Goal: Task Accomplishment & Management: Complete application form

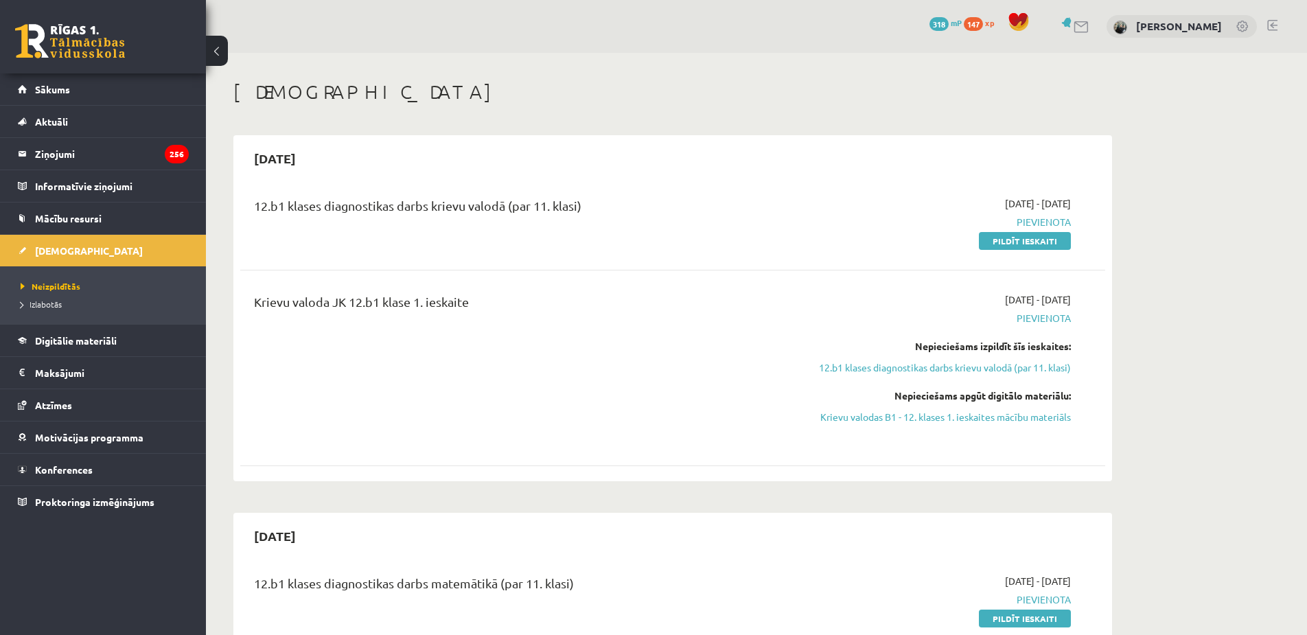
scroll to position [481, 0]
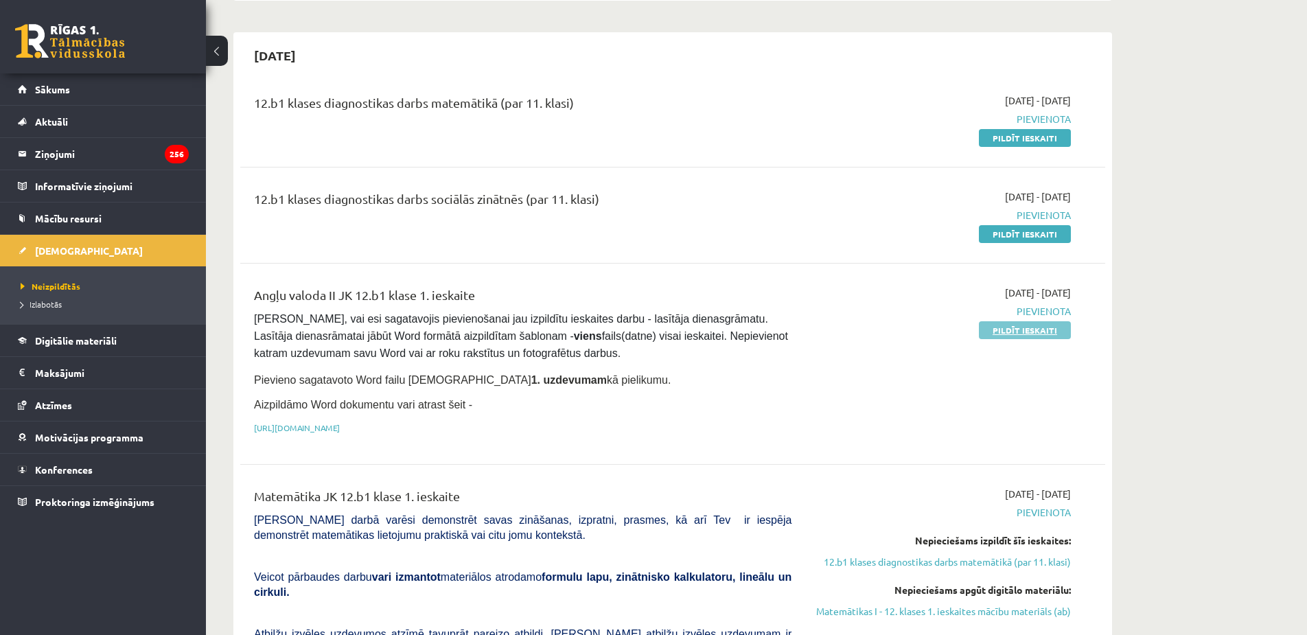
click at [1031, 330] on link "Pildīt ieskaiti" at bounding box center [1025, 330] width 92 height 18
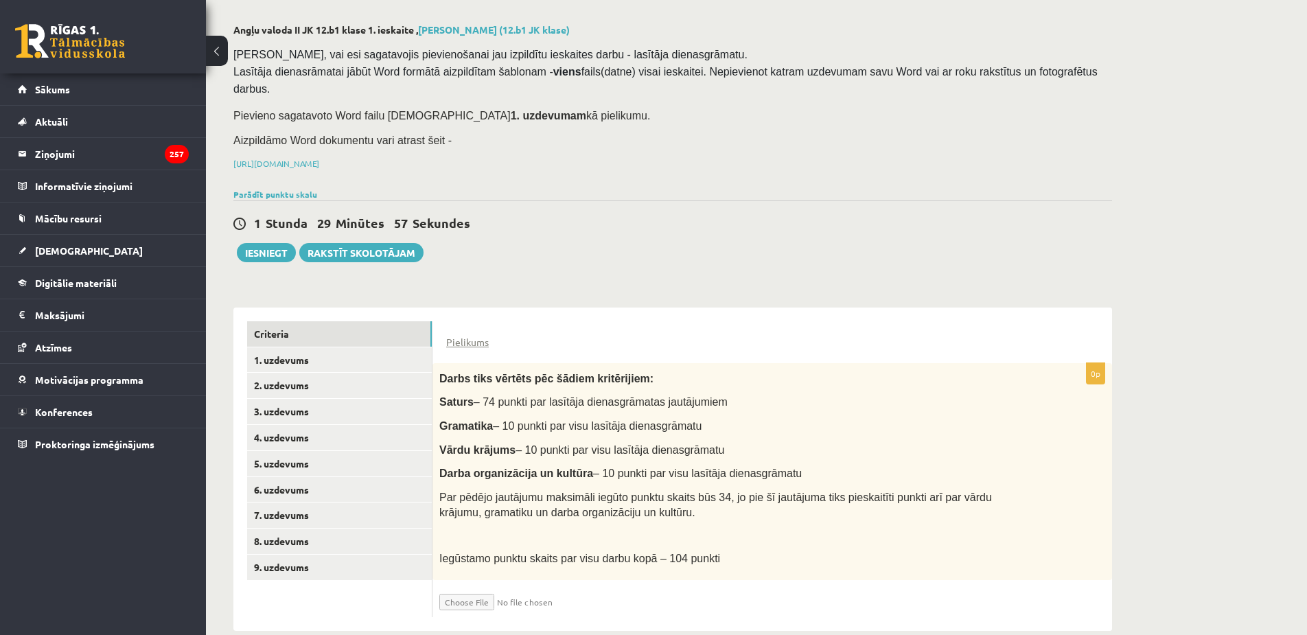
scroll to position [61, 0]
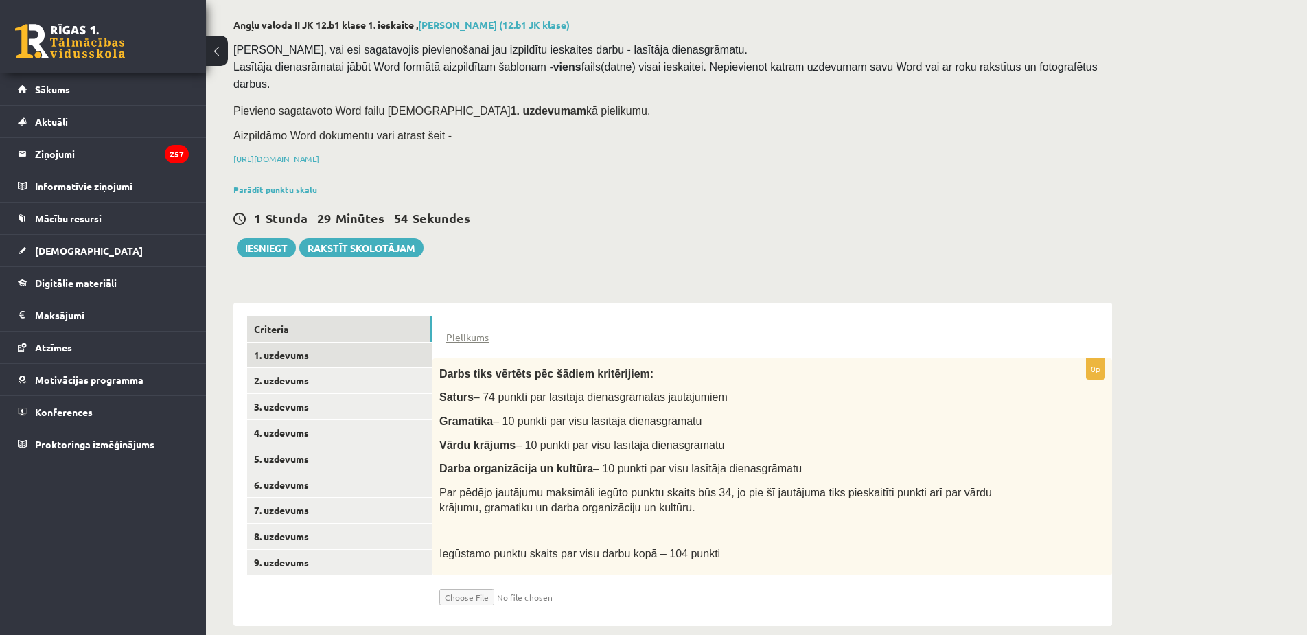
click at [367, 347] on link "1. uzdevums" at bounding box center [339, 355] width 185 height 25
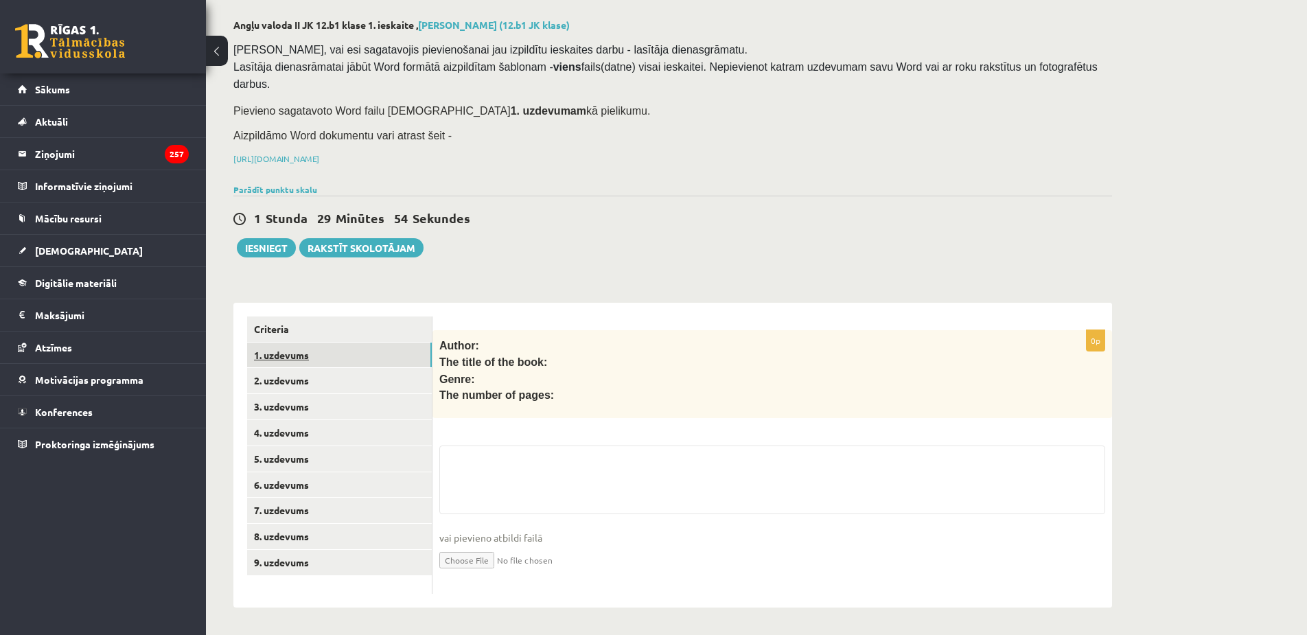
scroll to position [41, 0]
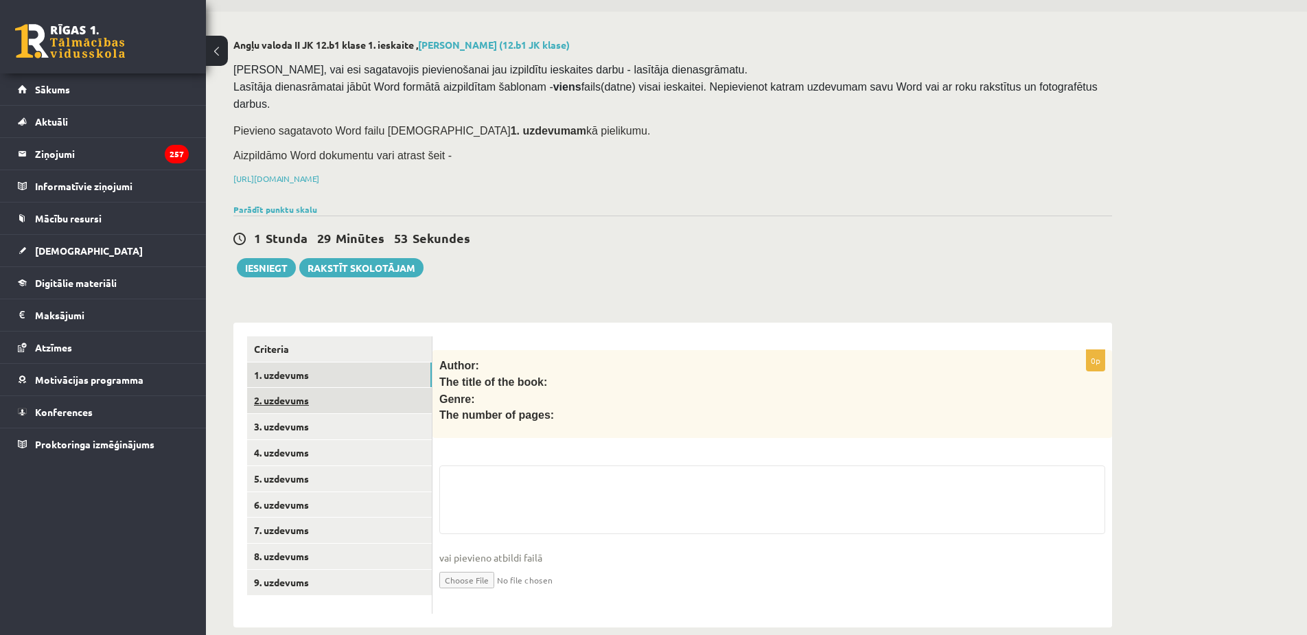
click at [369, 388] on link "2. uzdevums" at bounding box center [339, 400] width 185 height 25
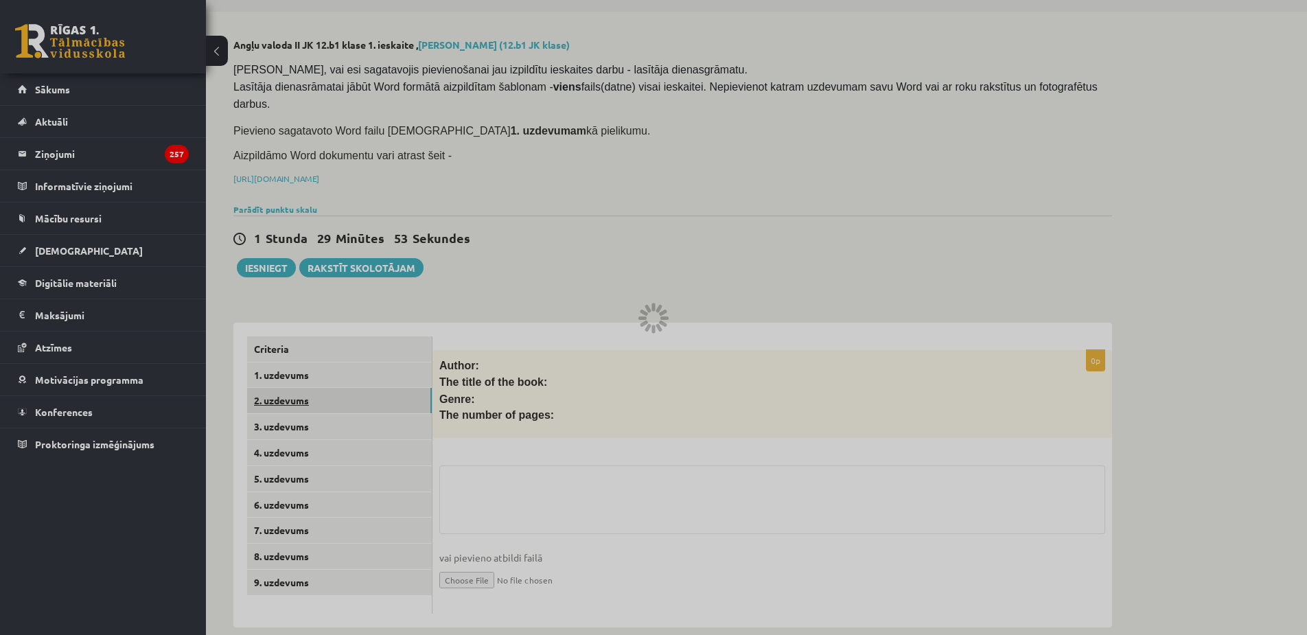
scroll to position [25, 0]
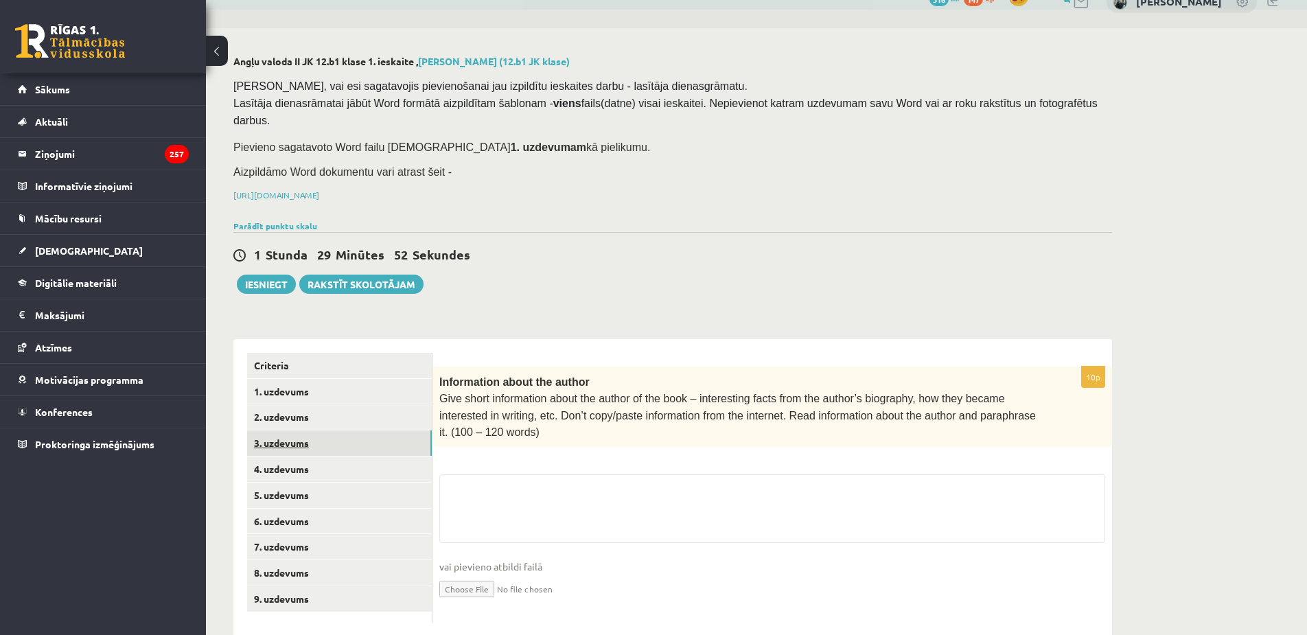
click at [361, 431] on link "3. uzdevums" at bounding box center [339, 443] width 185 height 25
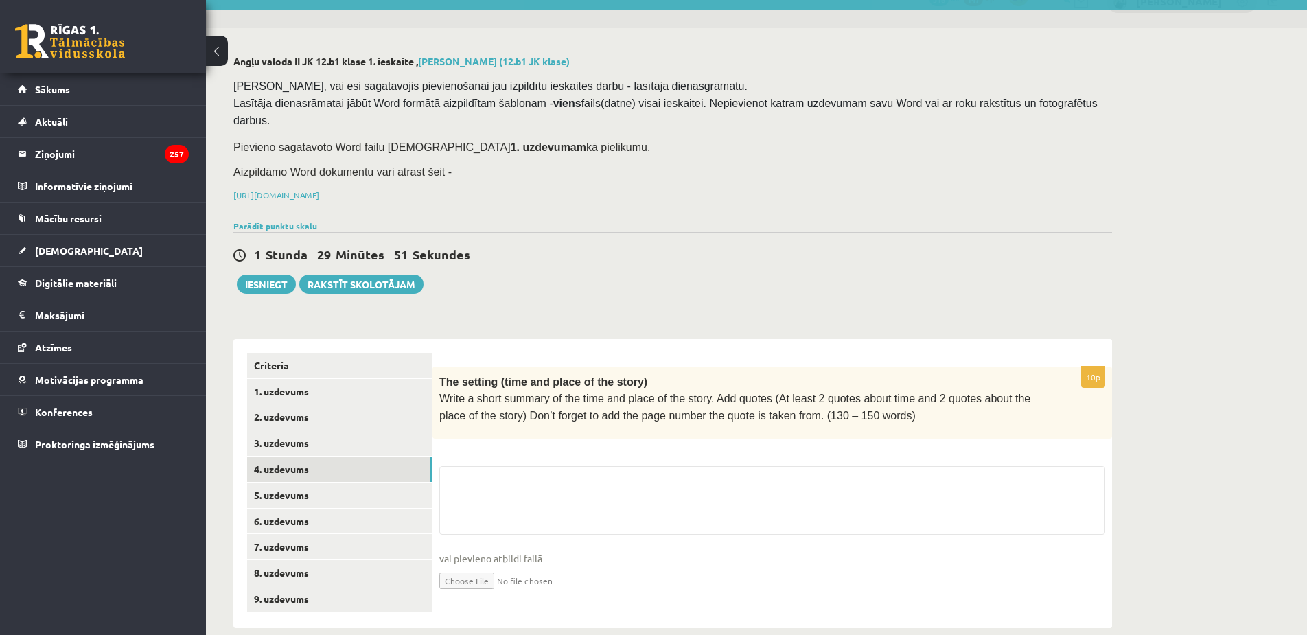
click at [360, 457] on link "4. uzdevums" at bounding box center [339, 469] width 185 height 25
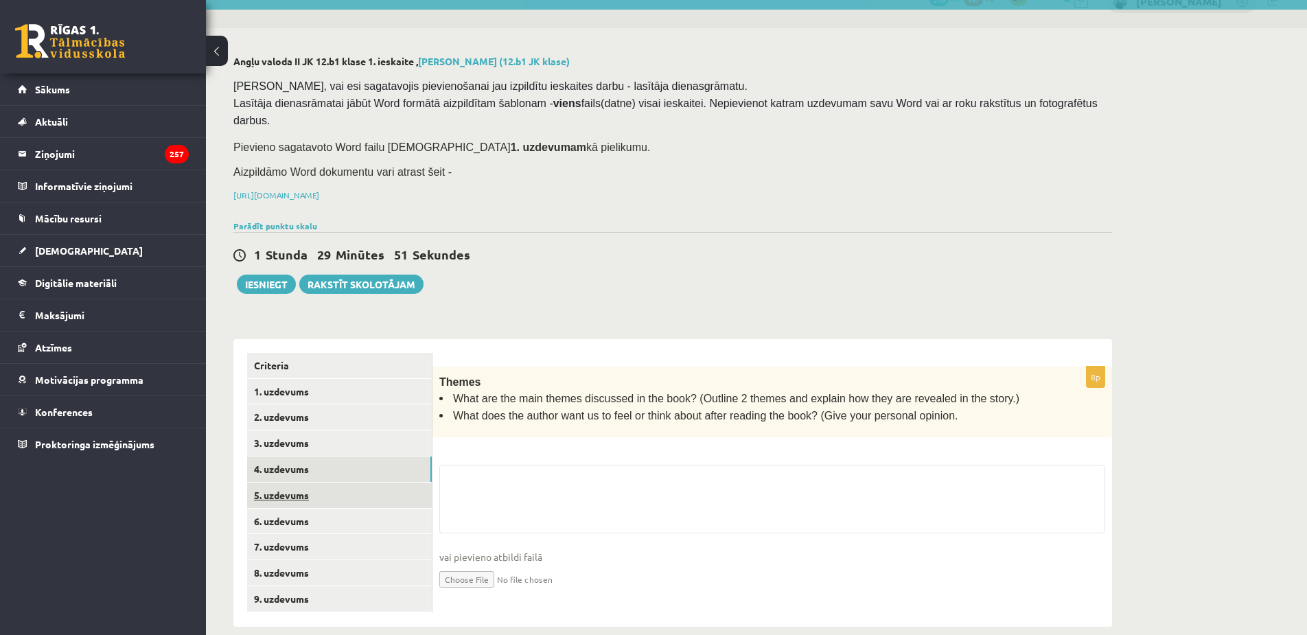
click at [355, 483] on link "5. uzdevums" at bounding box center [339, 495] width 185 height 25
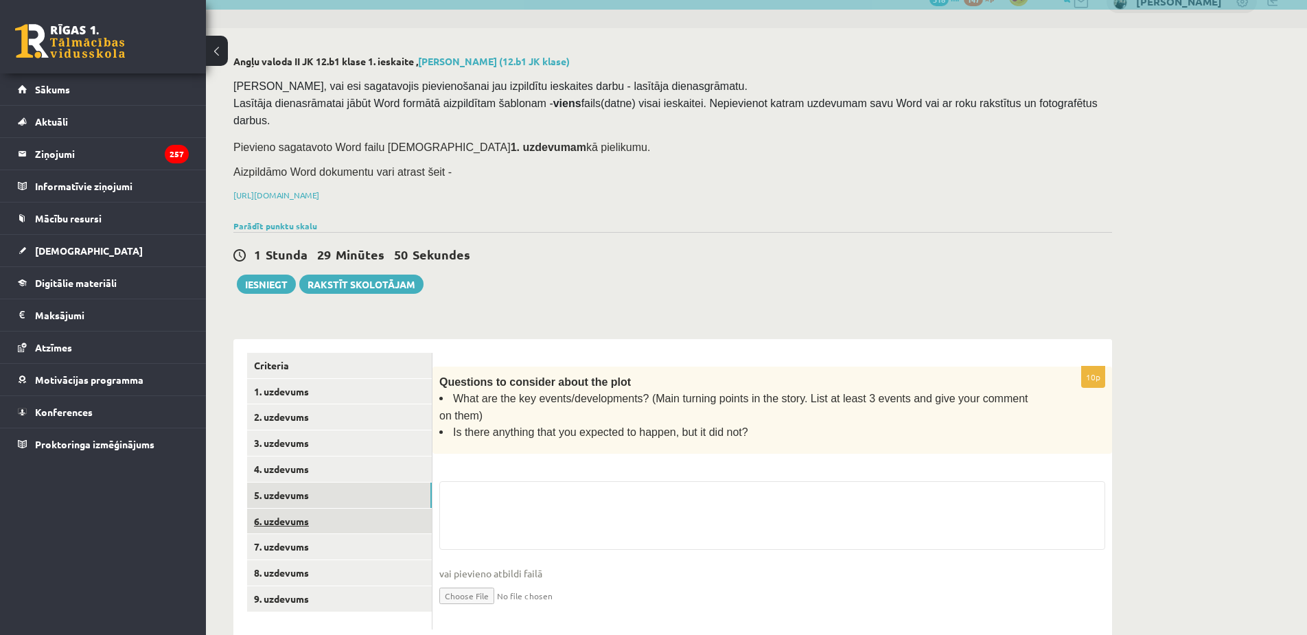
click at [352, 509] on link "6. uzdevums" at bounding box center [339, 521] width 185 height 25
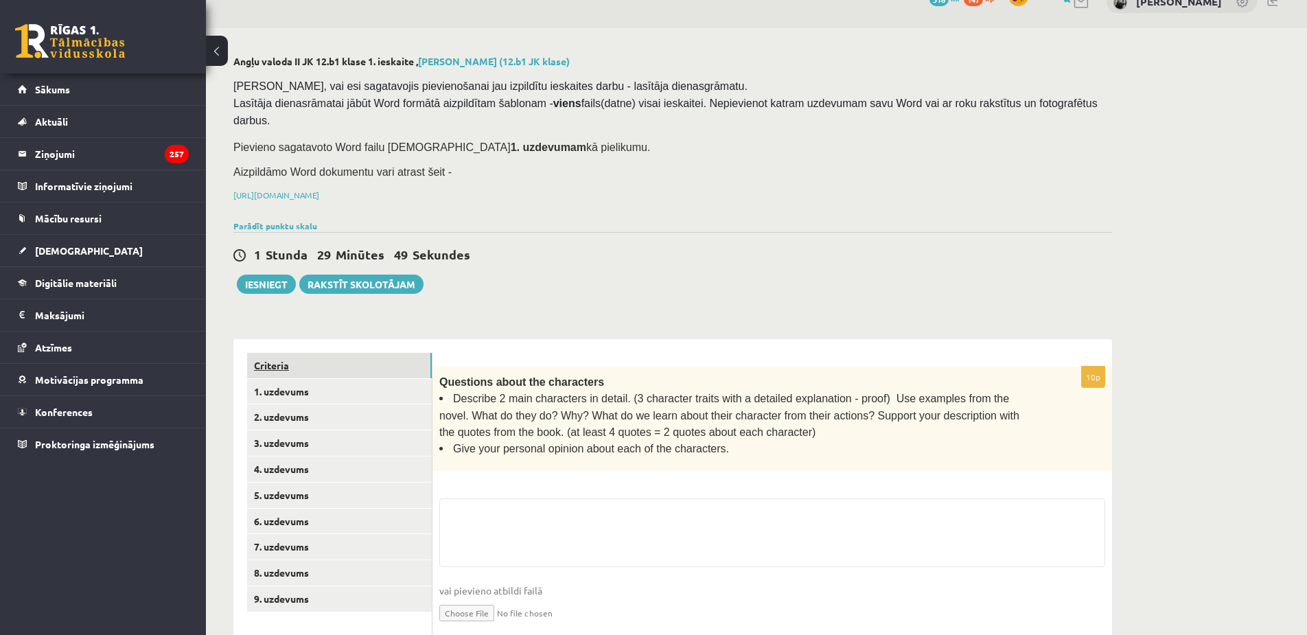
click at [327, 355] on link "Criteria" at bounding box center [339, 365] width 185 height 25
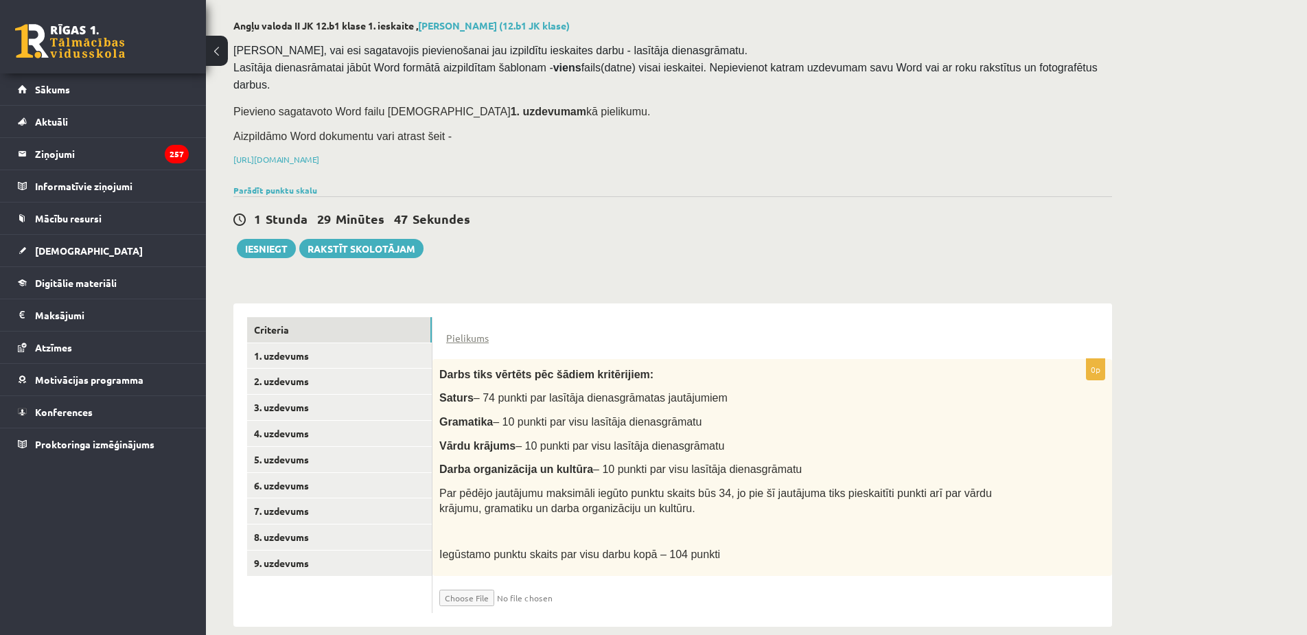
scroll to position [61, 0]
click at [474, 582] on input "file" at bounding box center [520, 593] width 163 height 23
type input "**********"
click at [540, 582] on input "file" at bounding box center [520, 593] width 163 height 23
click at [508, 582] on input "file" at bounding box center [520, 593] width 163 height 23
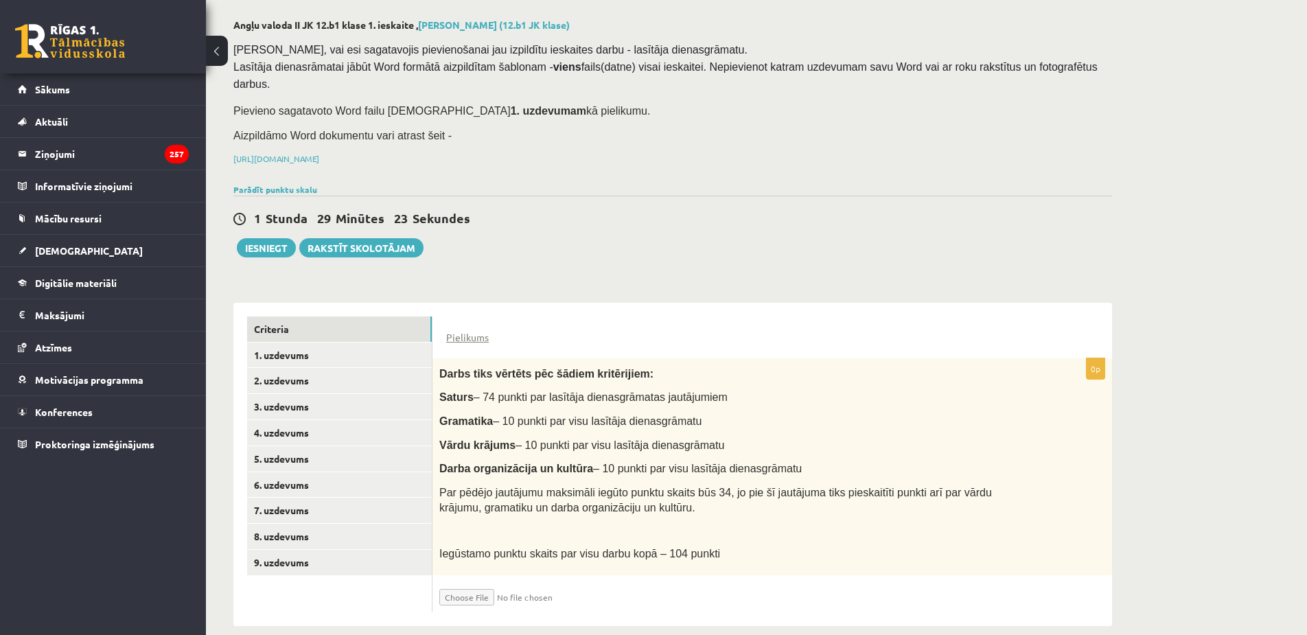
type input "**********"
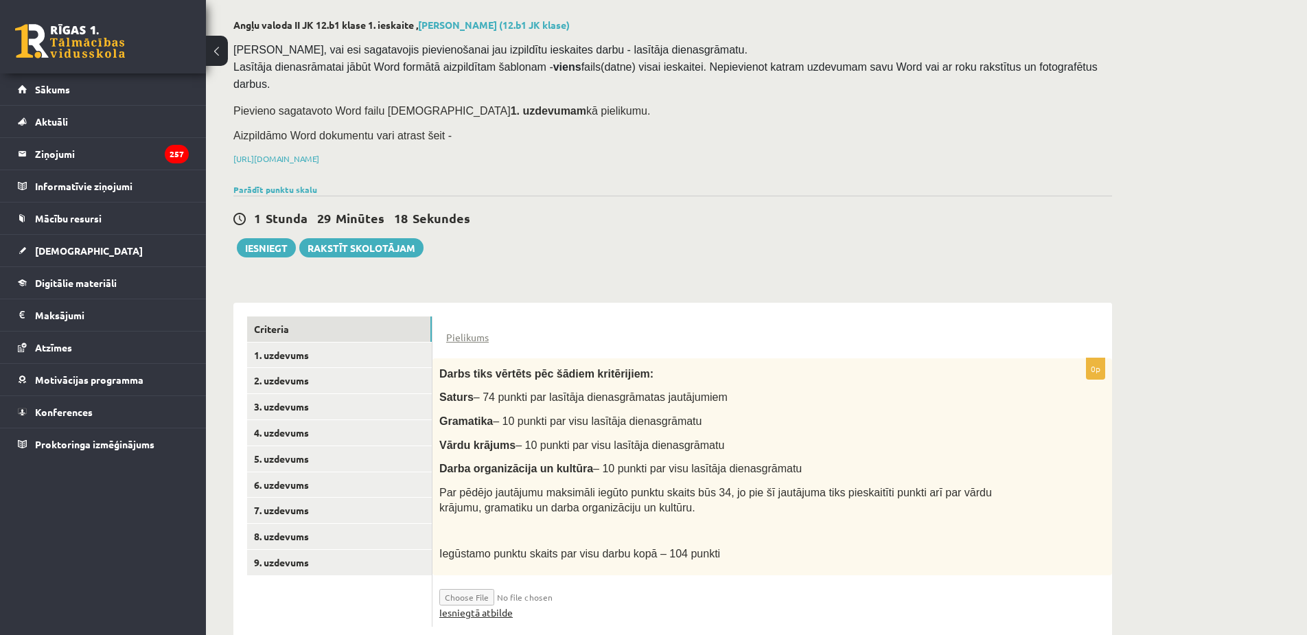
click at [490, 606] on link "Iesniegtā atbilde" at bounding box center [475, 613] width 73 height 14
click at [339, 343] on link "1. uzdevums" at bounding box center [339, 355] width 185 height 25
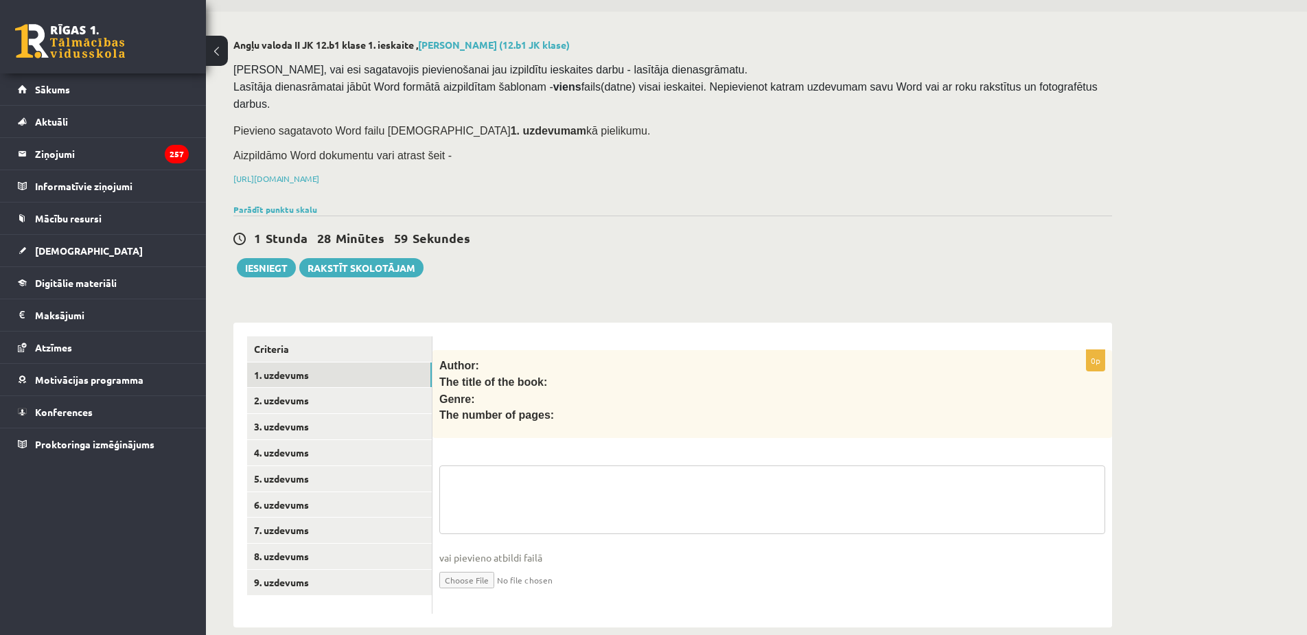
click at [496, 470] on textarea at bounding box center [772, 500] width 666 height 69
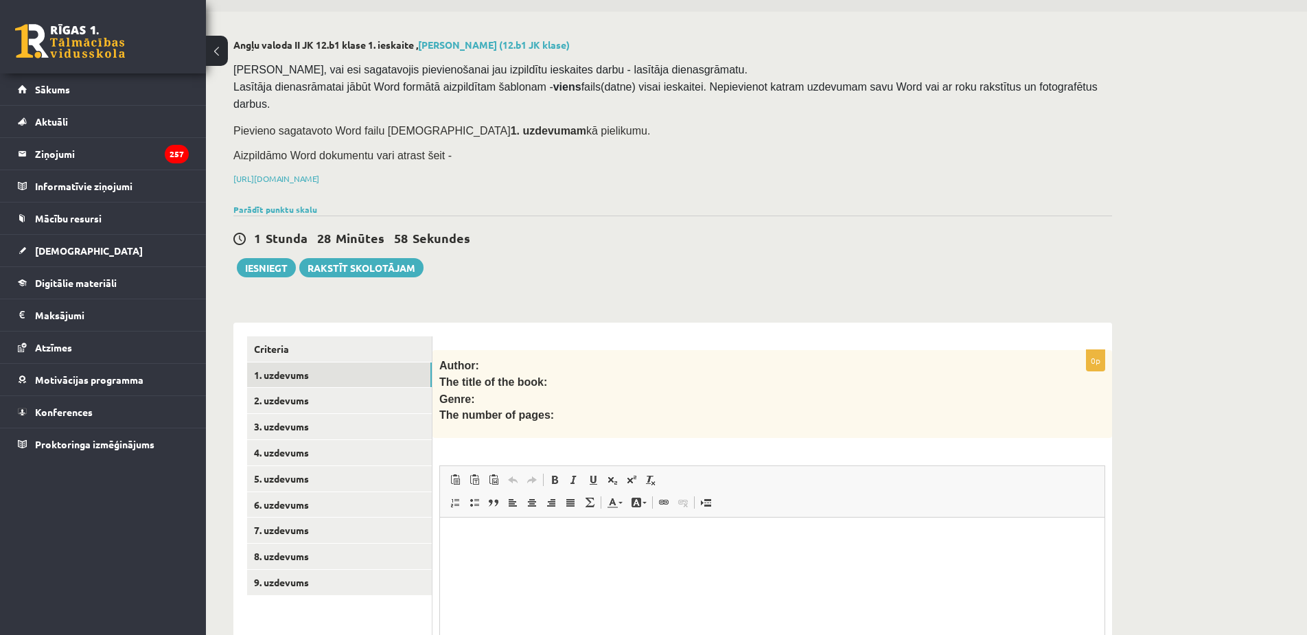
scroll to position [0, 0]
click at [466, 540] on p "Editor, wiswyg-editor-user-answer-47433826350160" at bounding box center [772, 539] width 637 height 14
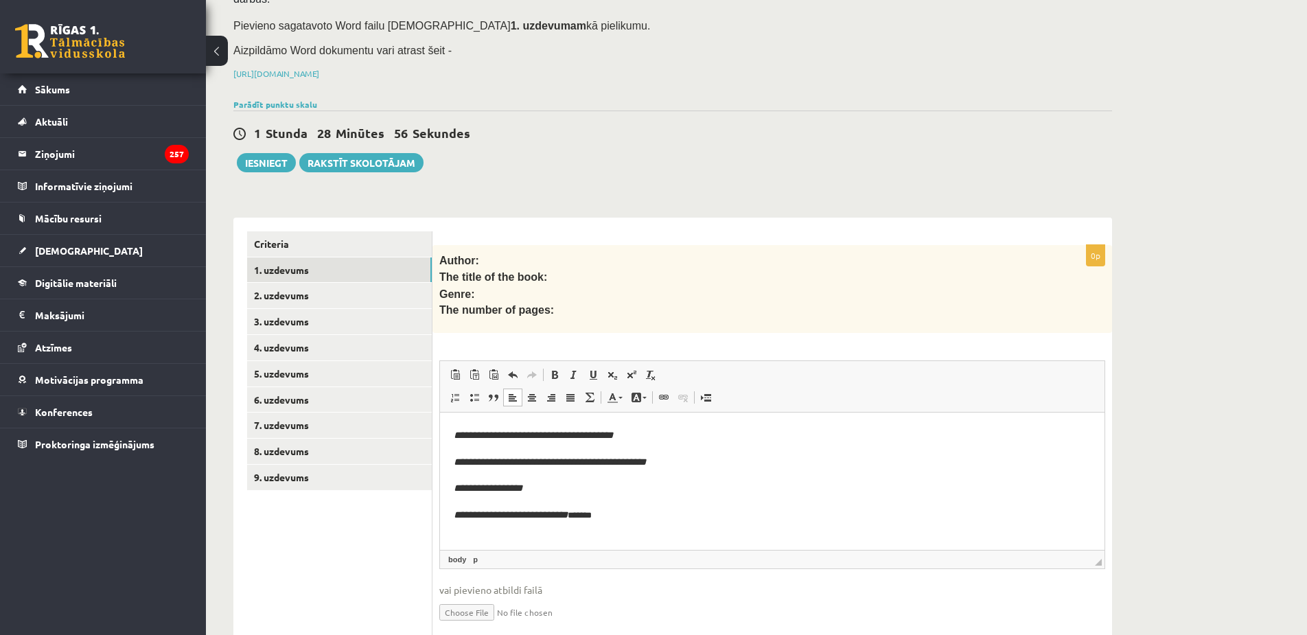
scroll to position [179, 0]
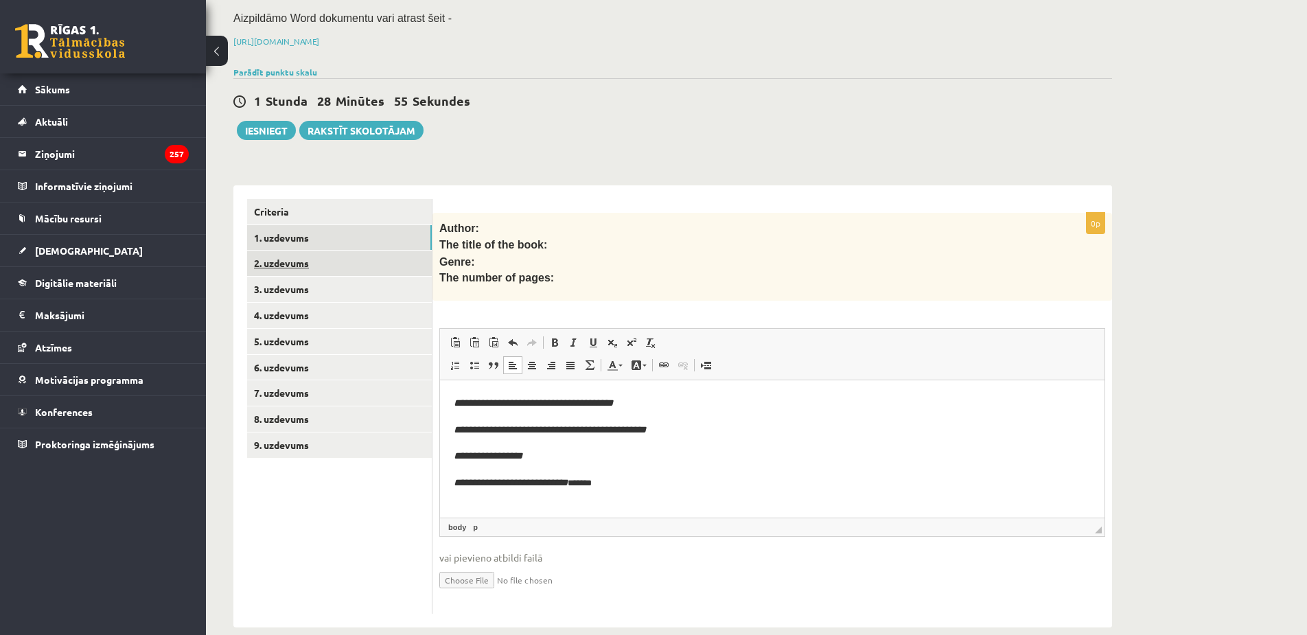
click at [311, 251] on link "2. uzdevums" at bounding box center [339, 263] width 185 height 25
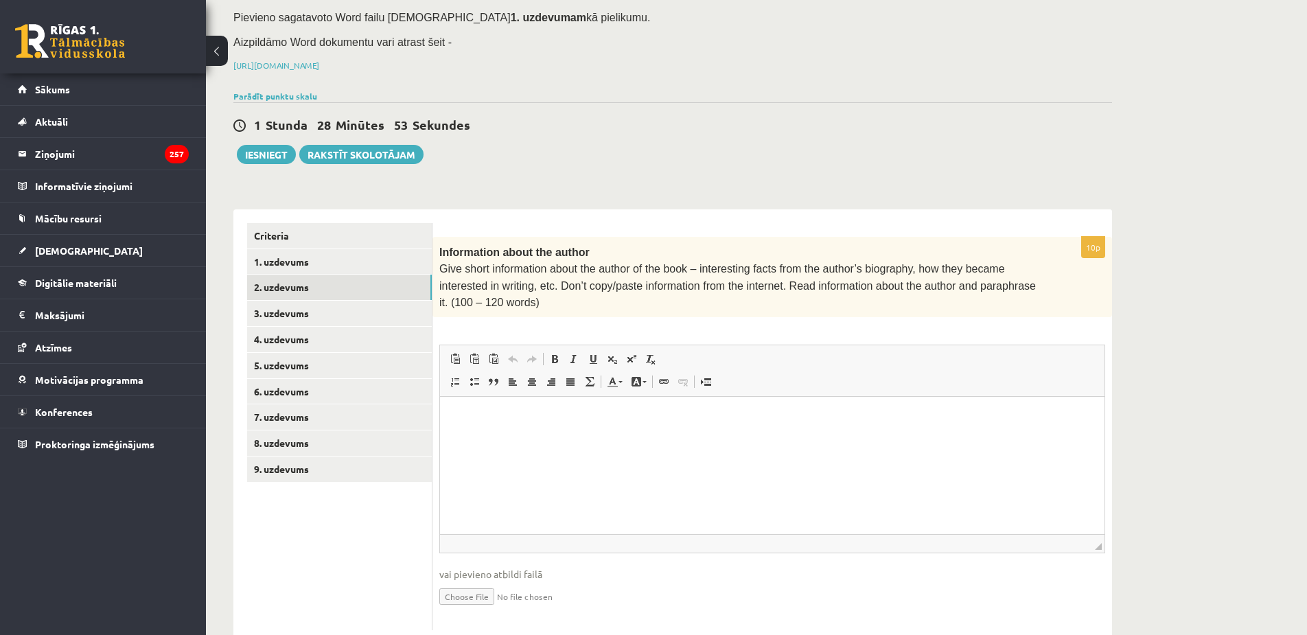
scroll to position [0, 0]
click at [521, 439] on html at bounding box center [772, 418] width 665 height 42
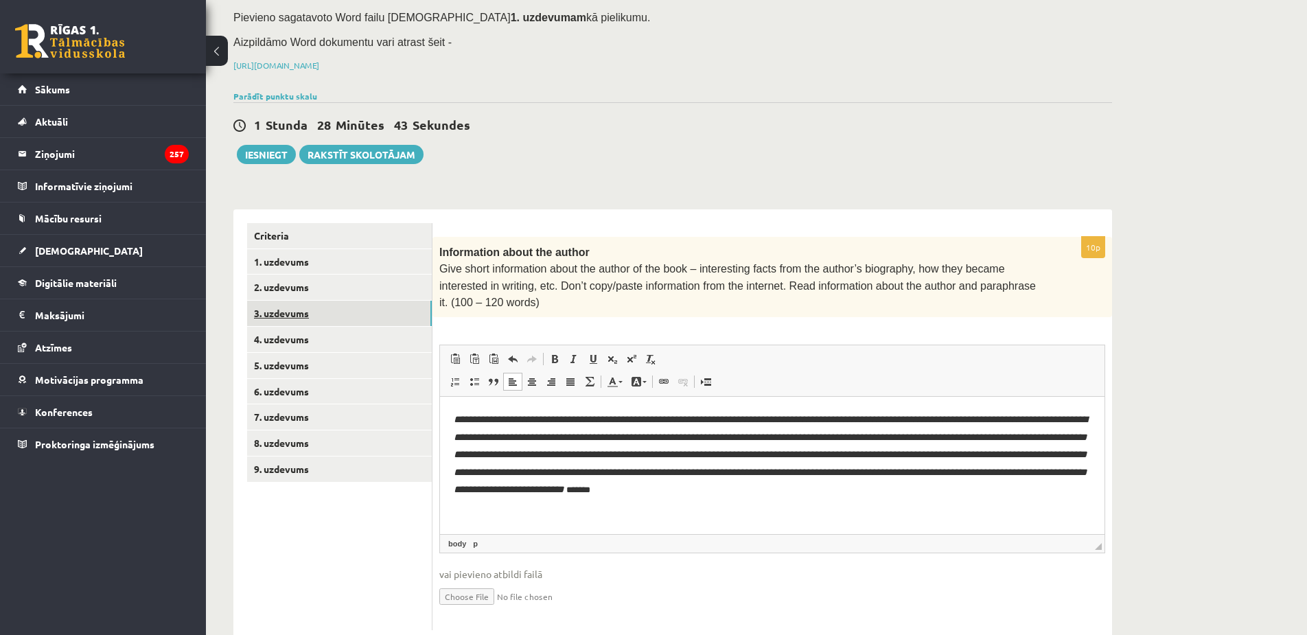
click at [354, 301] on link "3. uzdevums" at bounding box center [339, 313] width 185 height 25
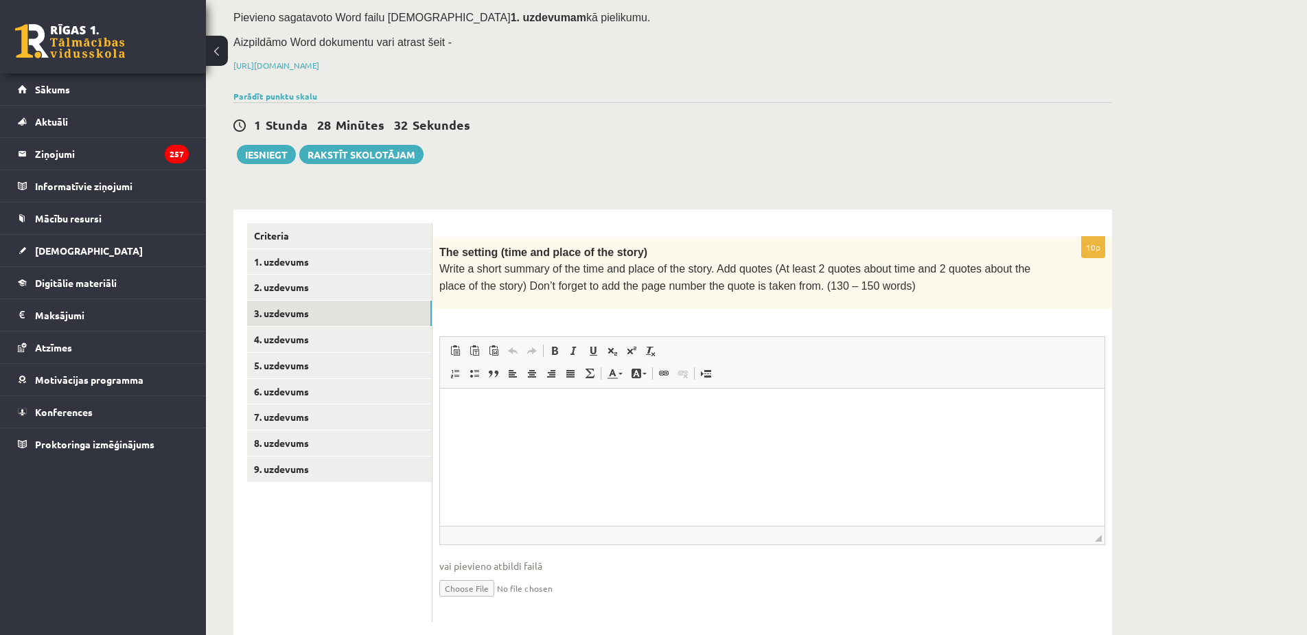
click at [522, 430] on html at bounding box center [772, 409] width 665 height 42
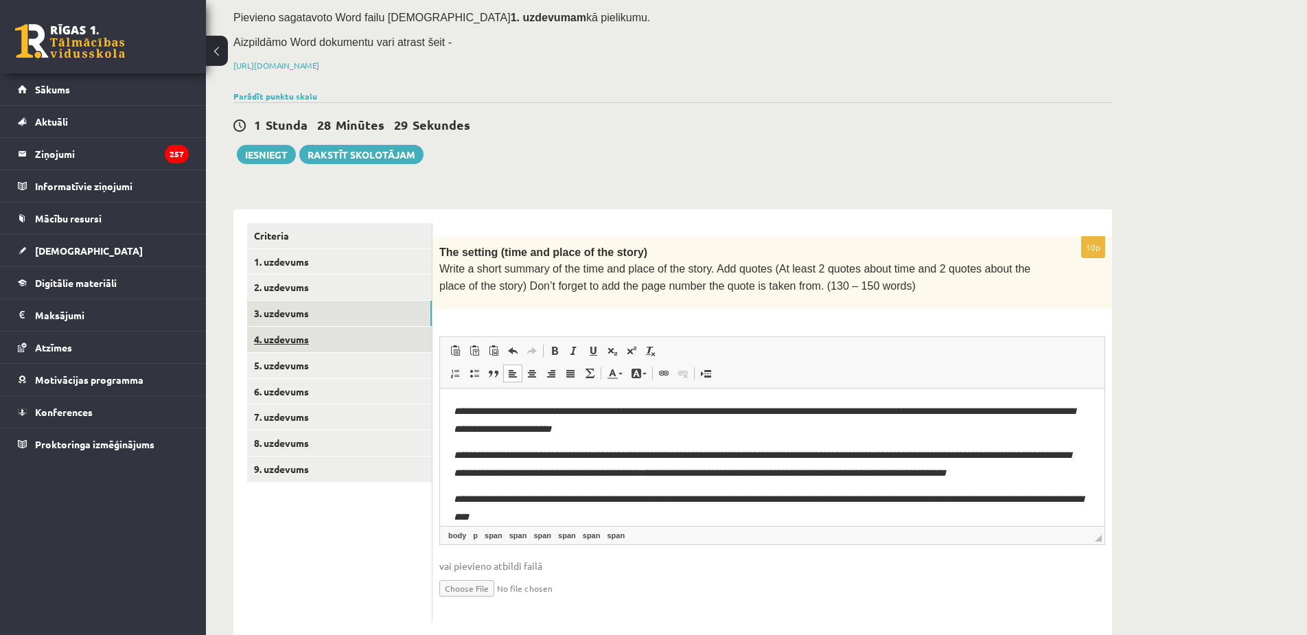
click at [387, 327] on link "4. uzdevums" at bounding box center [339, 339] width 185 height 25
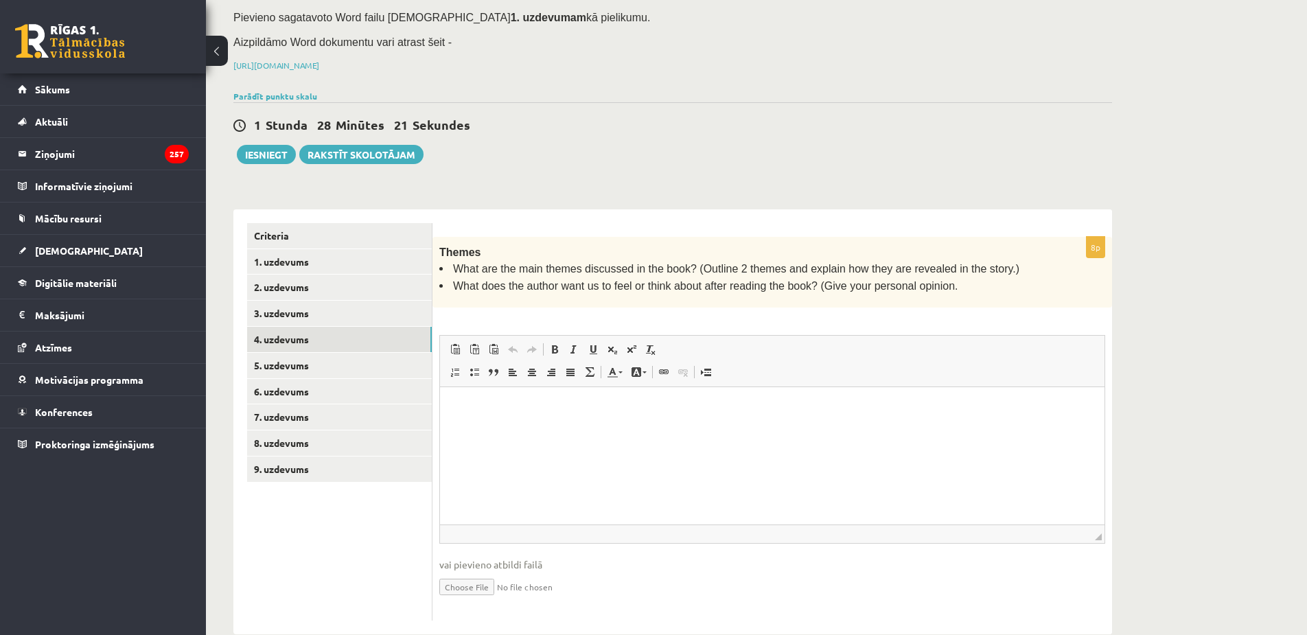
drag, startPoint x: 498, startPoint y: 439, endPoint x: 497, endPoint y: 432, distance: 7.6
click at [497, 428] on html at bounding box center [772, 408] width 665 height 42
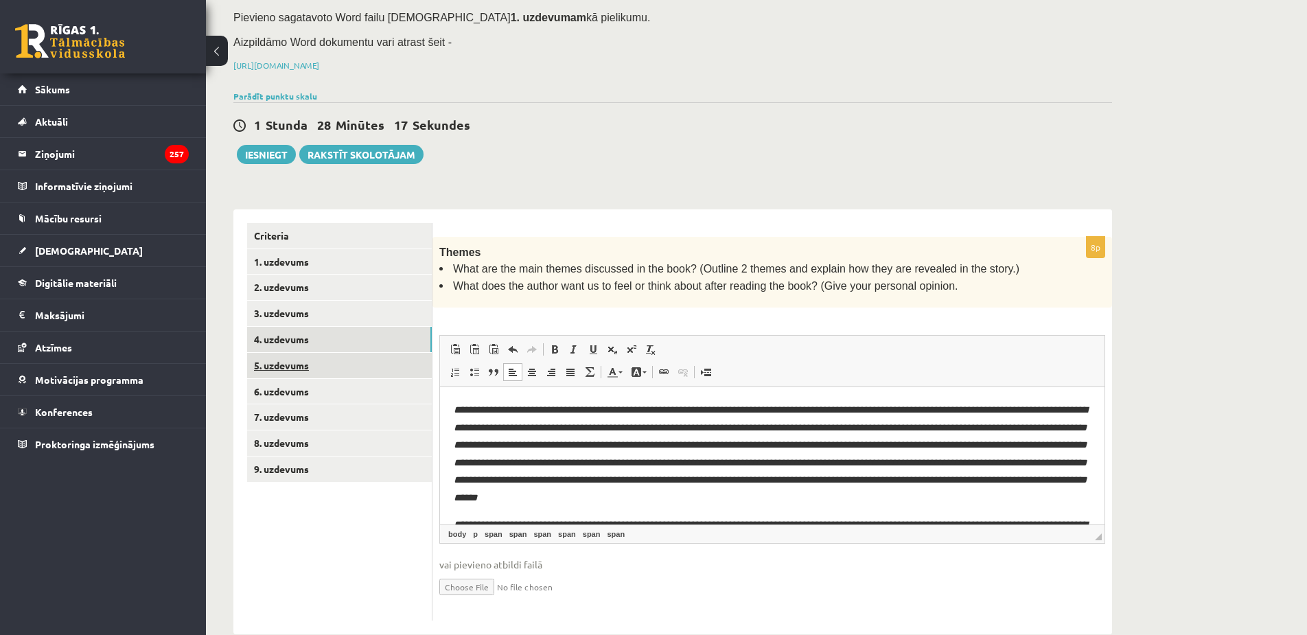
click at [355, 353] on link "5. uzdevums" at bounding box center [339, 365] width 185 height 25
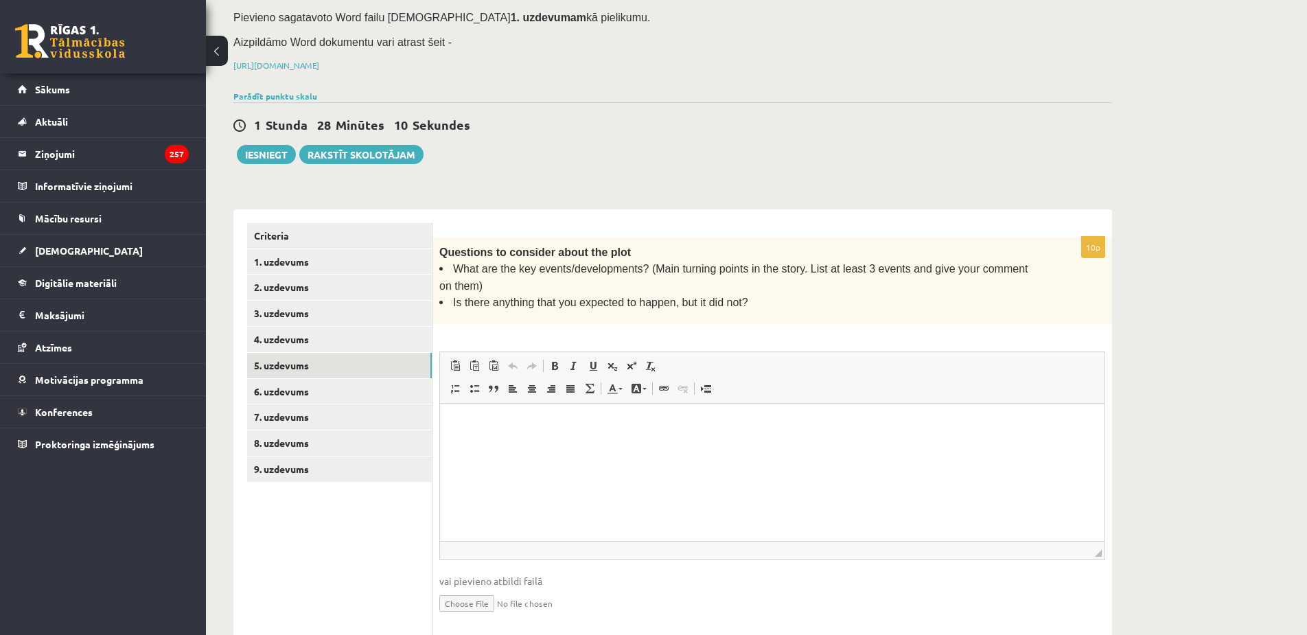
click at [509, 446] on html at bounding box center [772, 425] width 665 height 42
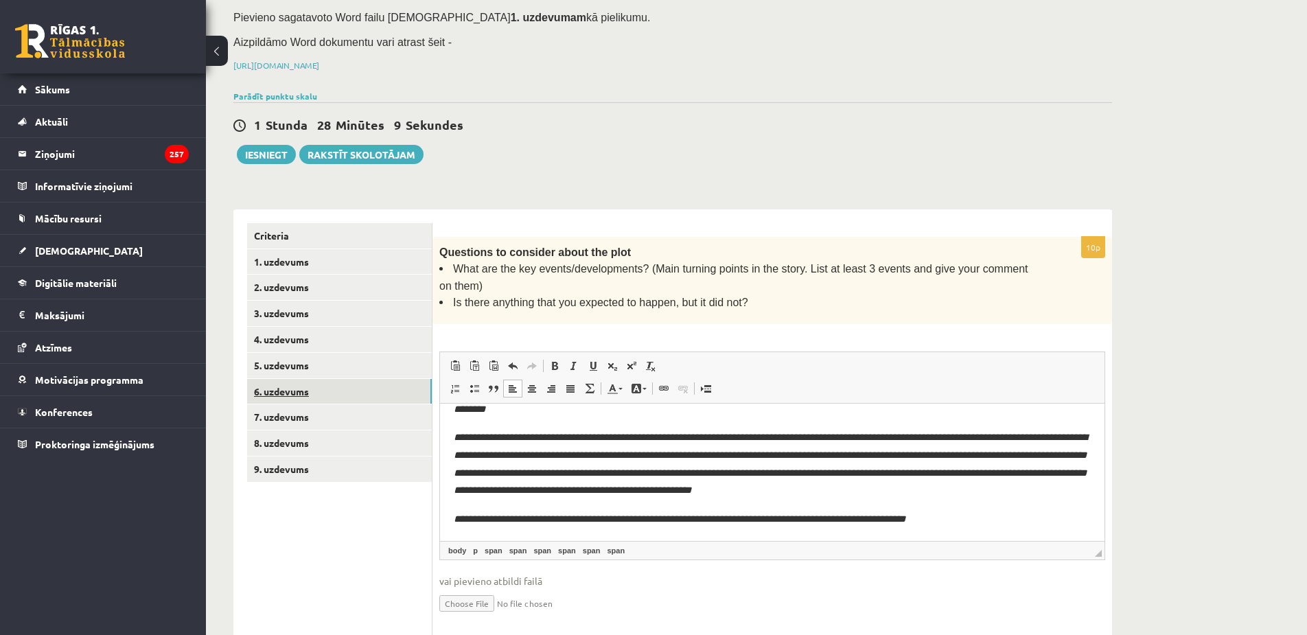
click at [348, 379] on link "6. uzdevums" at bounding box center [339, 391] width 185 height 25
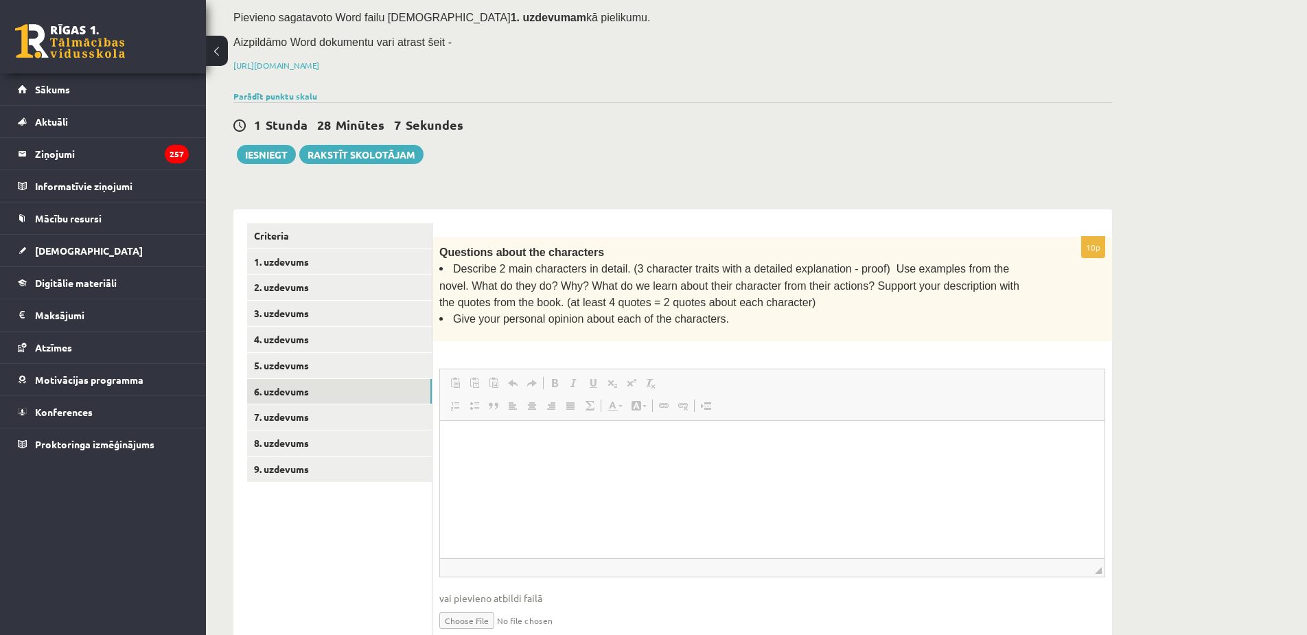
scroll to position [0, 0]
click at [502, 462] on html at bounding box center [772, 441] width 665 height 42
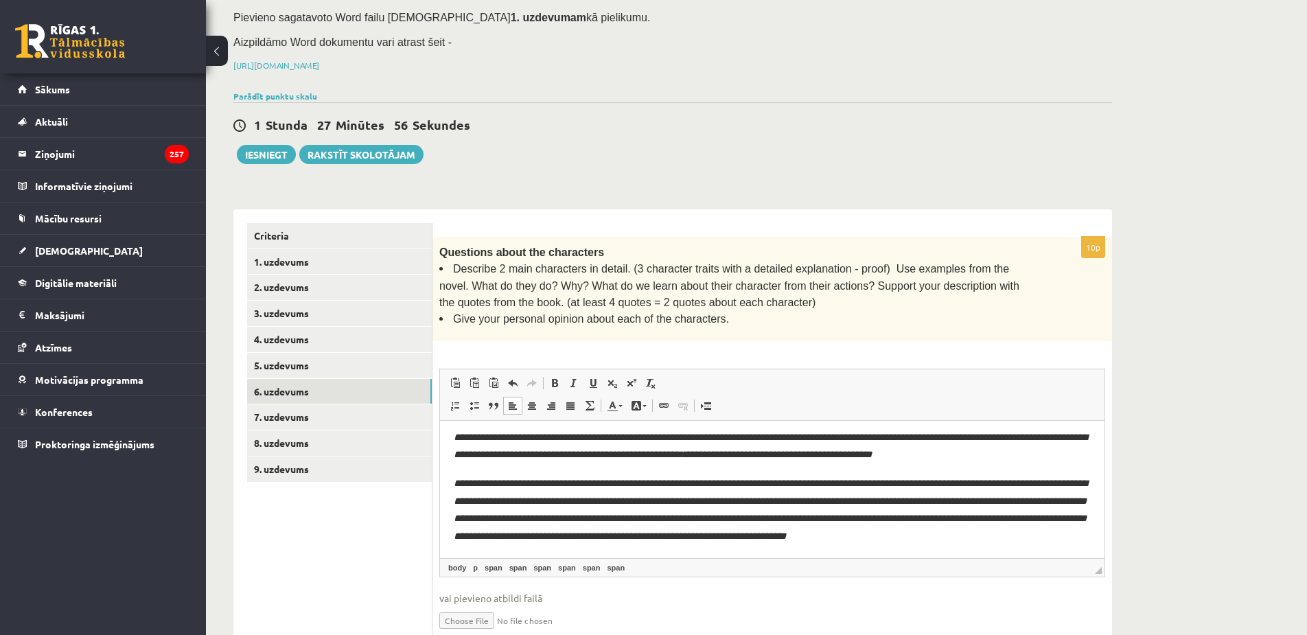
scroll to position [454, 0]
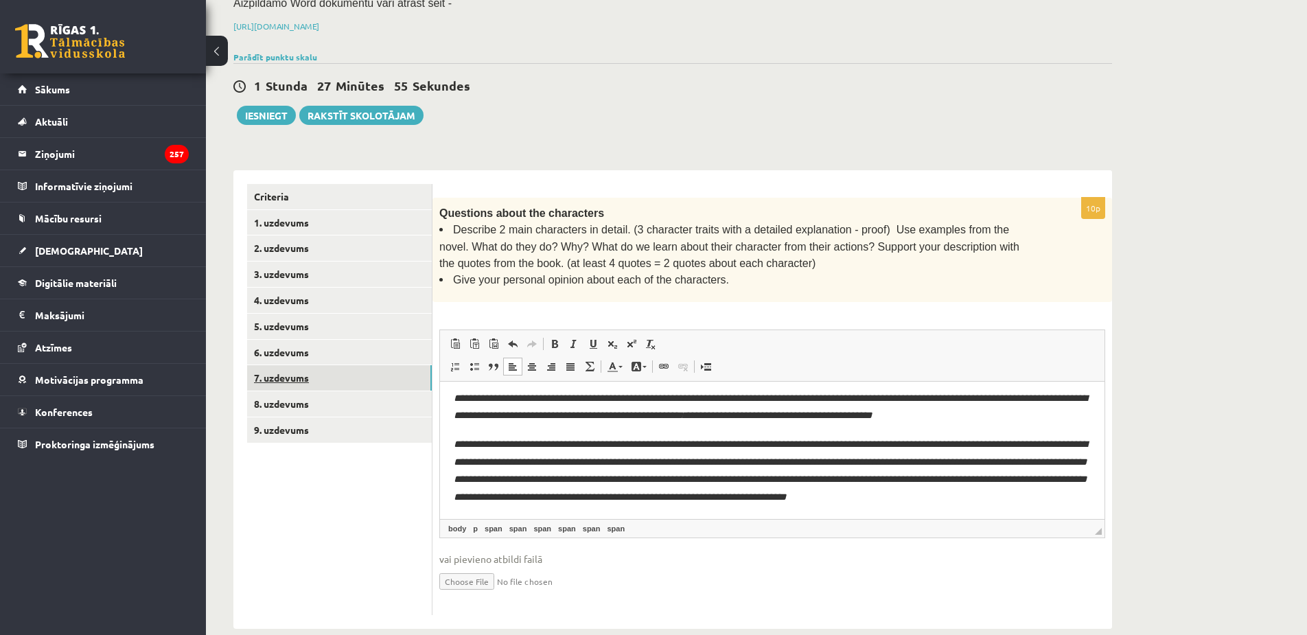
click at [378, 365] on link "7. uzdevums" at bounding box center [339, 377] width 185 height 25
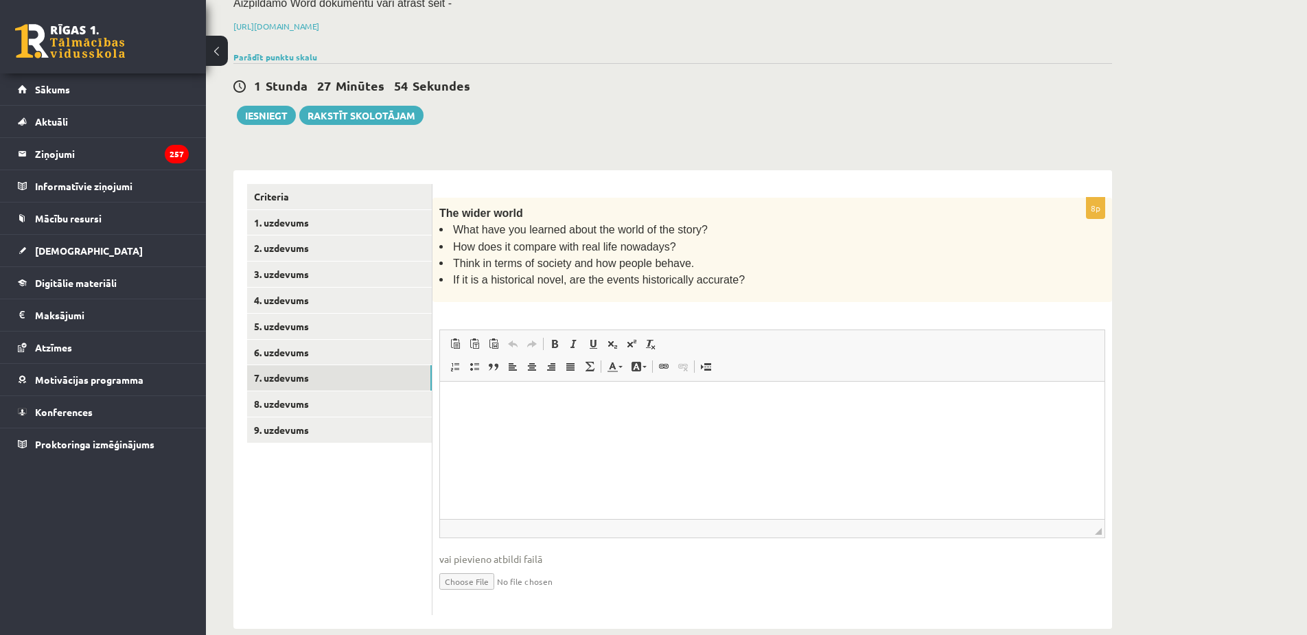
scroll to position [0, 0]
click at [508, 420] on html at bounding box center [772, 402] width 665 height 42
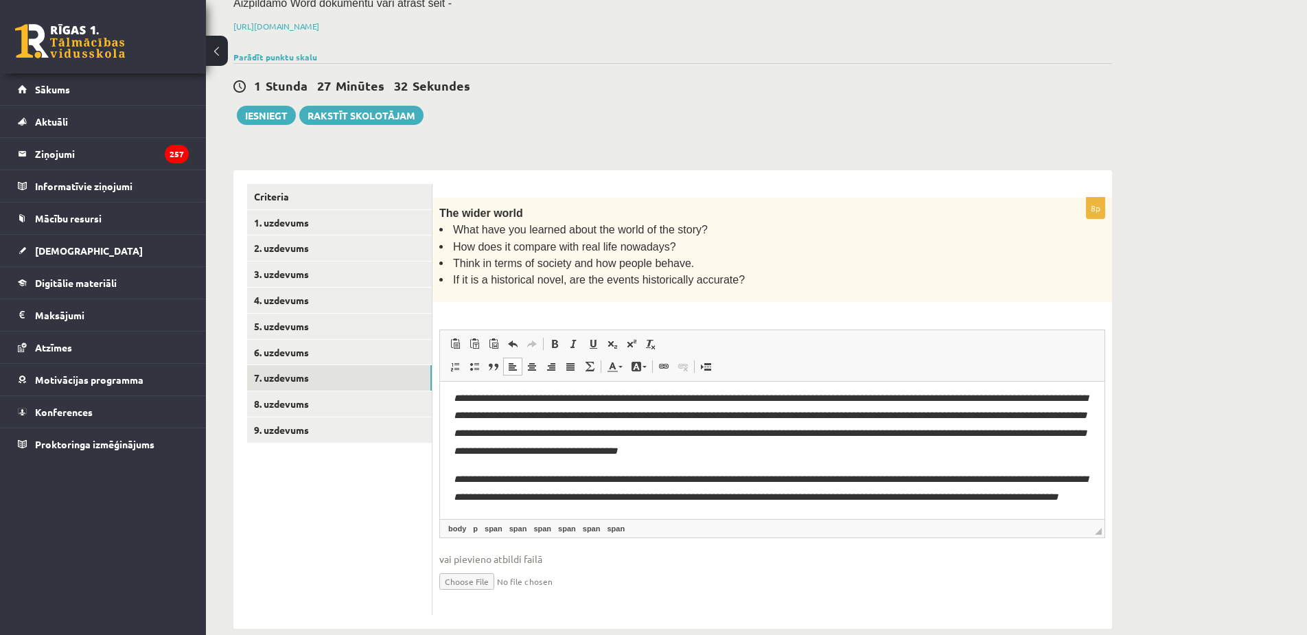
scroll to position [106, 0]
click at [369, 391] on link "8. uzdevums" at bounding box center [339, 403] width 185 height 25
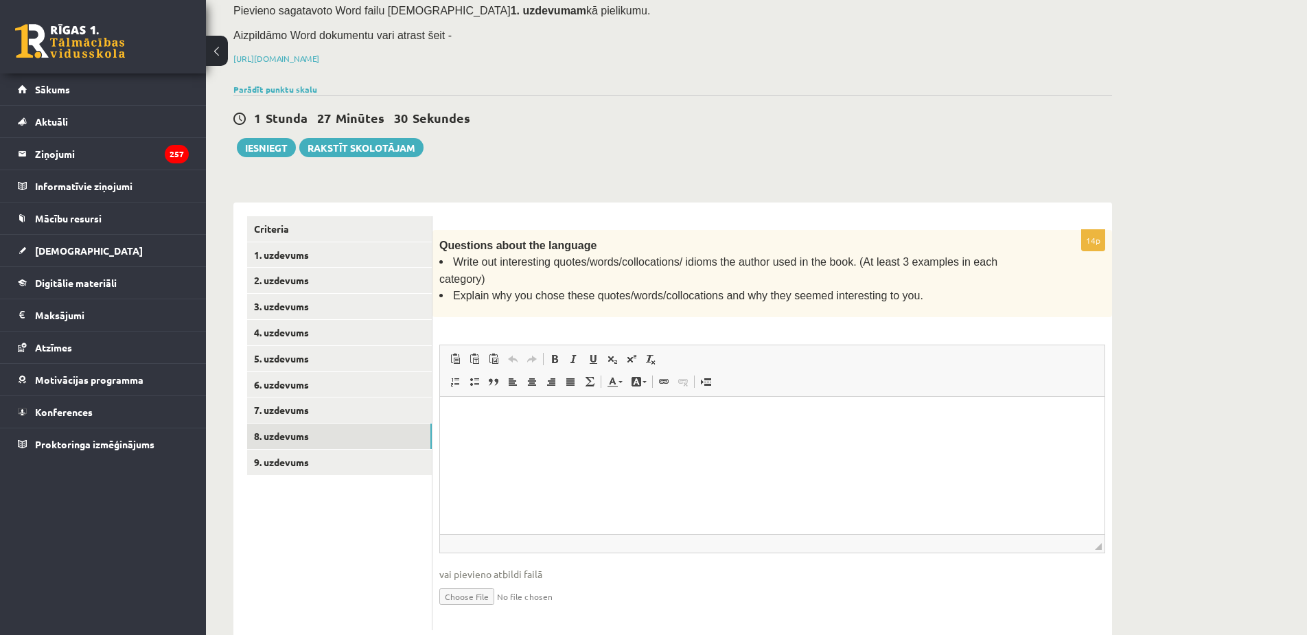
scroll to position [0, 0]
click at [536, 439] on html at bounding box center [772, 418] width 665 height 42
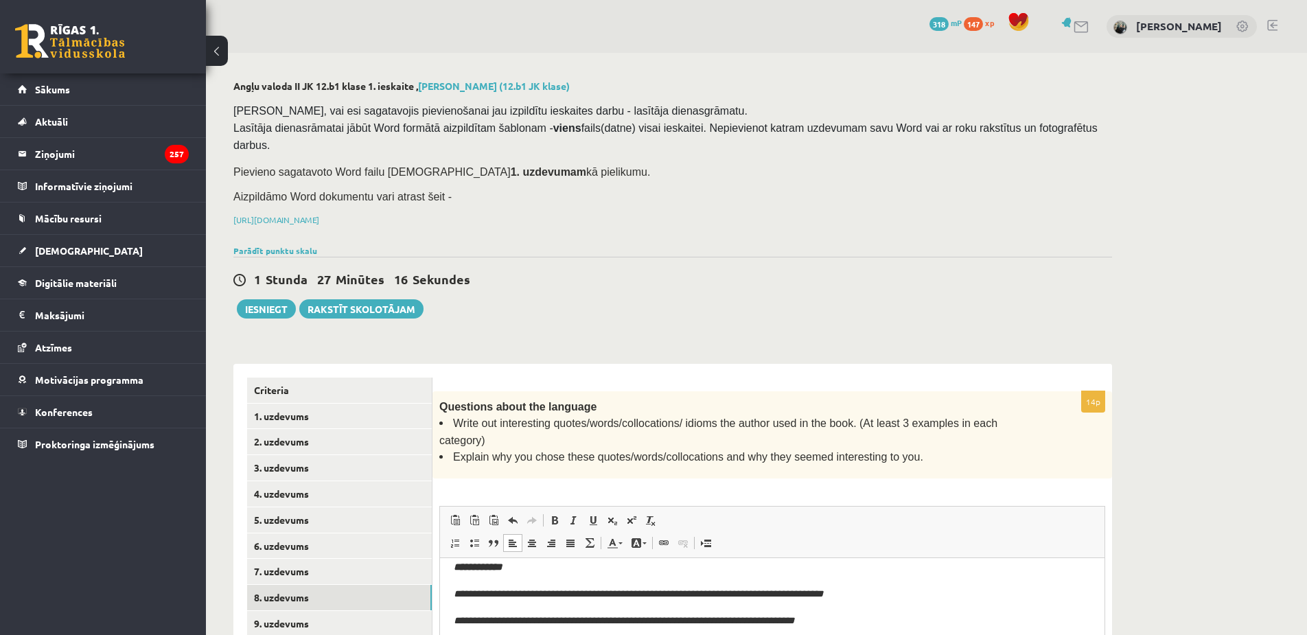
scroll to position [544, 0]
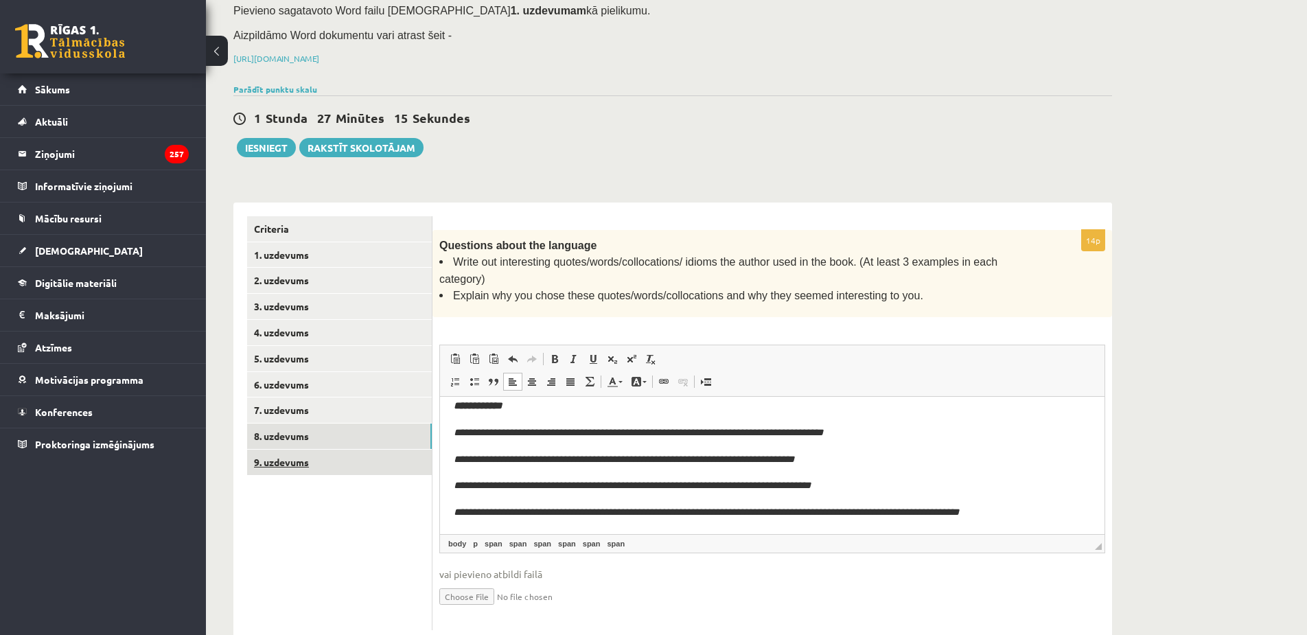
click at [361, 450] on link "9. uzdevums" at bounding box center [339, 462] width 185 height 25
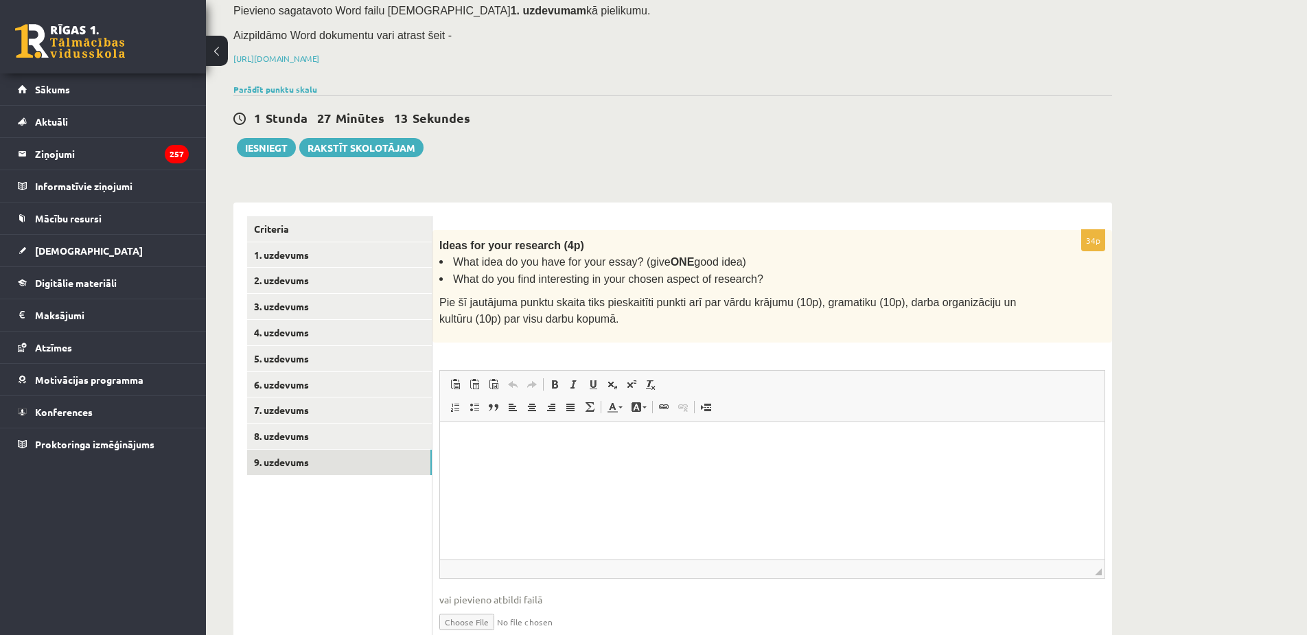
scroll to position [0, 0]
click at [525, 453] on html at bounding box center [772, 443] width 665 height 42
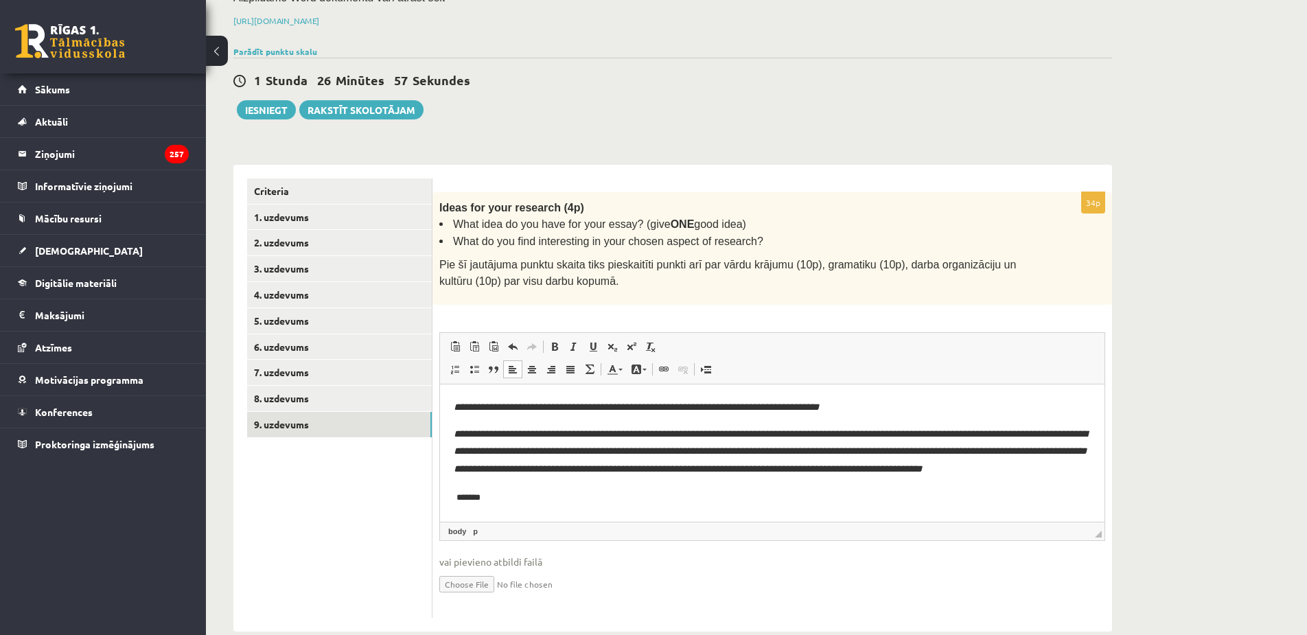
scroll to position [202, 0]
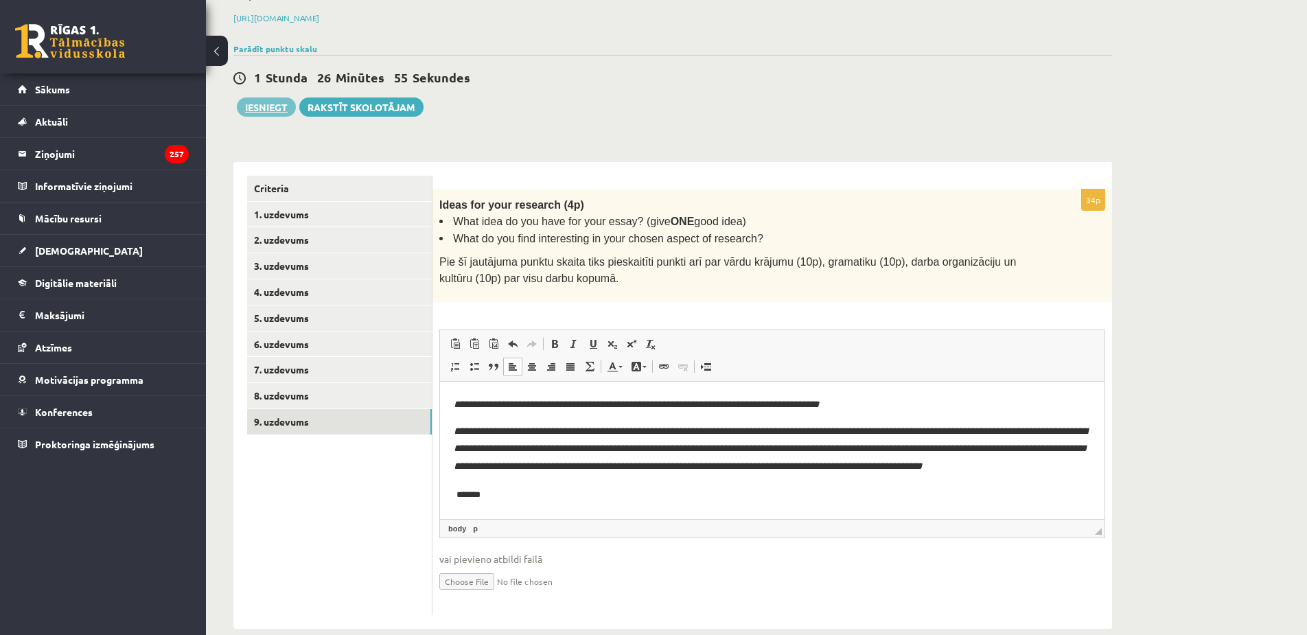
click at [277, 98] on button "Iesniegt" at bounding box center [266, 107] width 59 height 19
click at [344, 202] on link "1. uzdevums" at bounding box center [339, 214] width 185 height 25
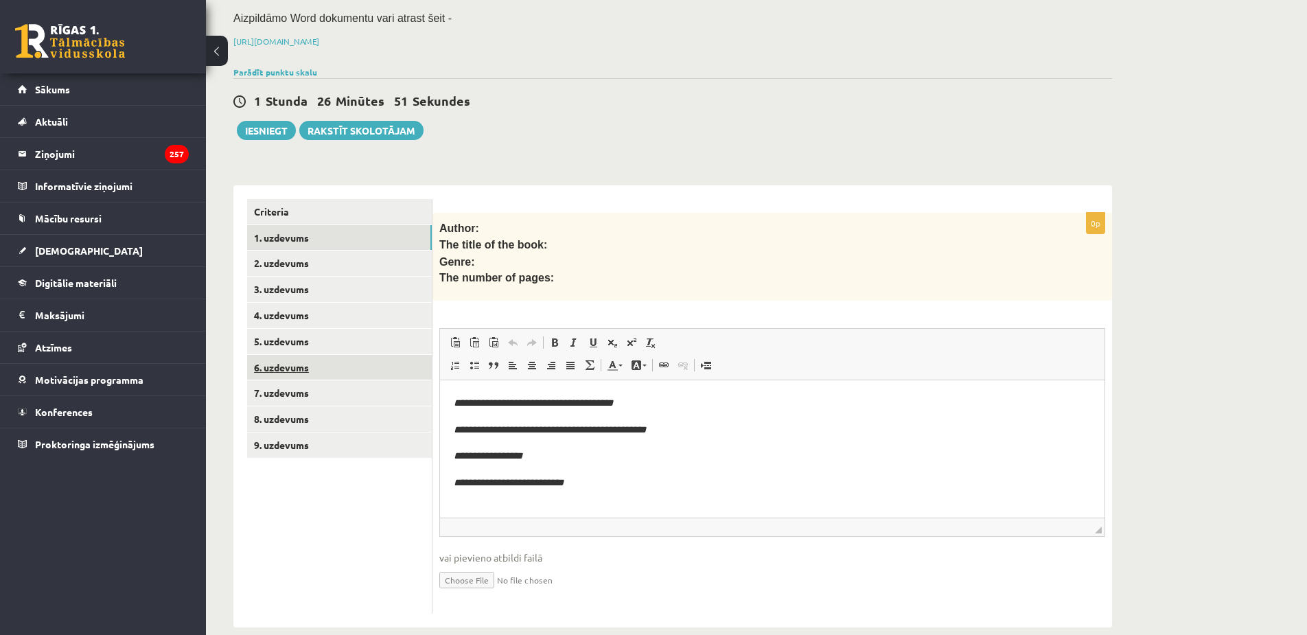
scroll to position [0, 0]
click at [334, 199] on link "Criteria" at bounding box center [339, 211] width 185 height 25
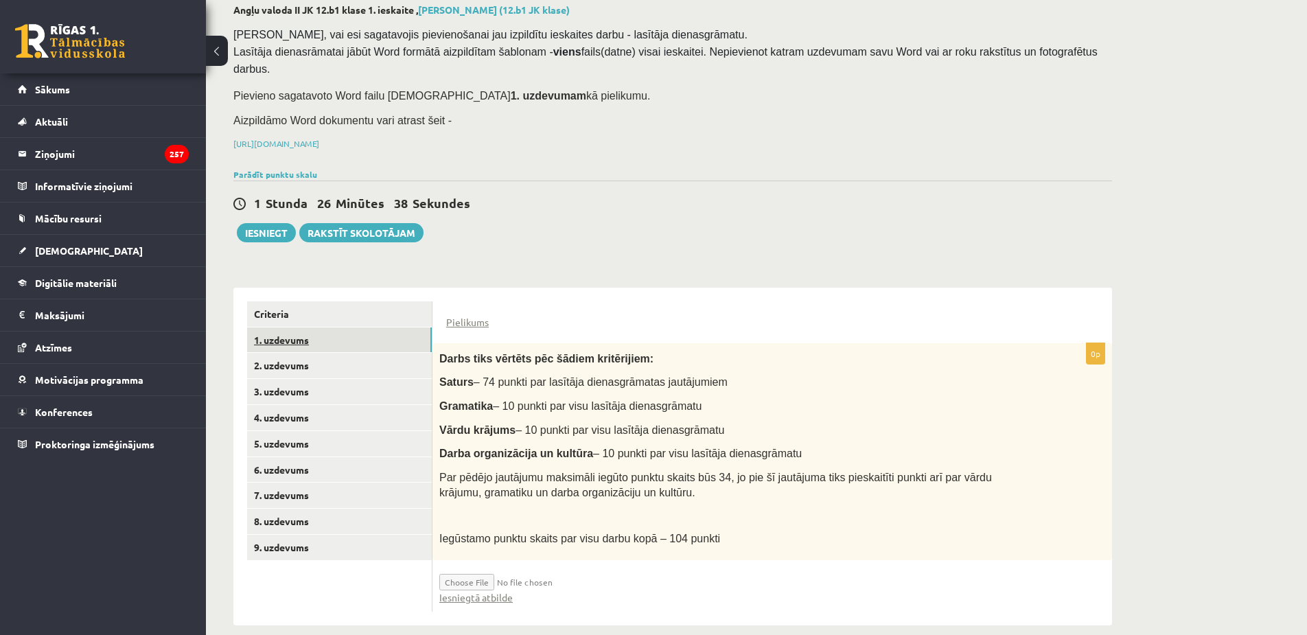
click at [304, 328] on link "1. uzdevums" at bounding box center [339, 340] width 185 height 25
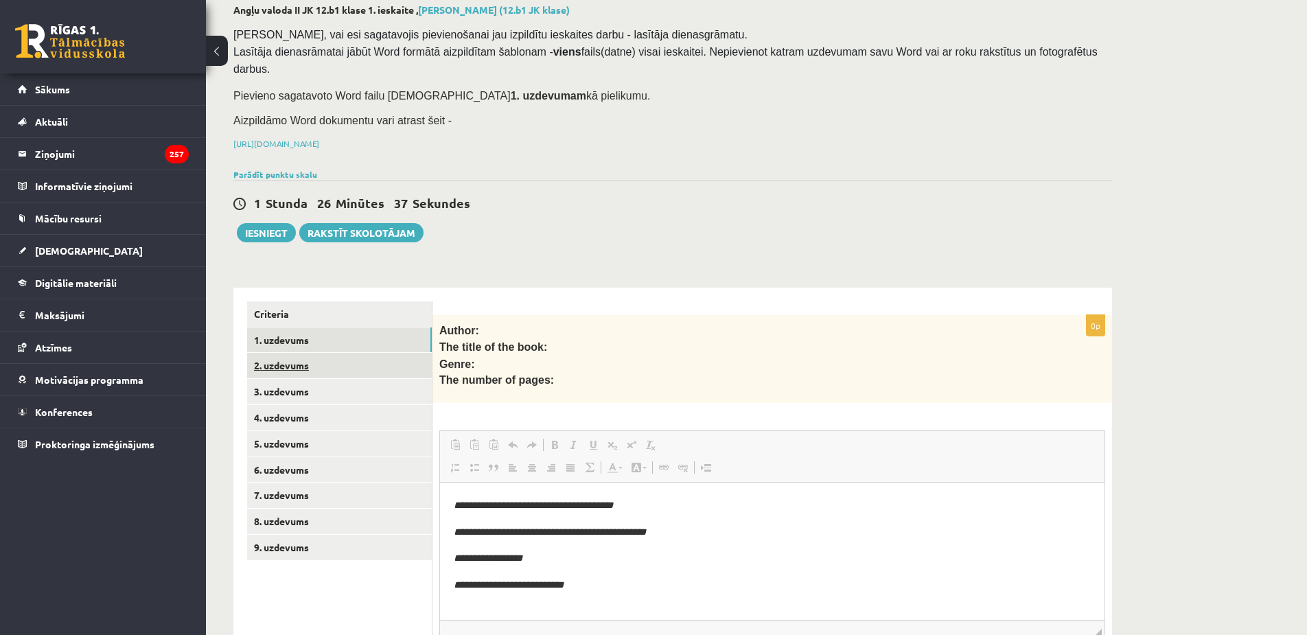
scroll to position [0, 0]
click at [325, 353] on link "2. uzdevums" at bounding box center [339, 365] width 185 height 25
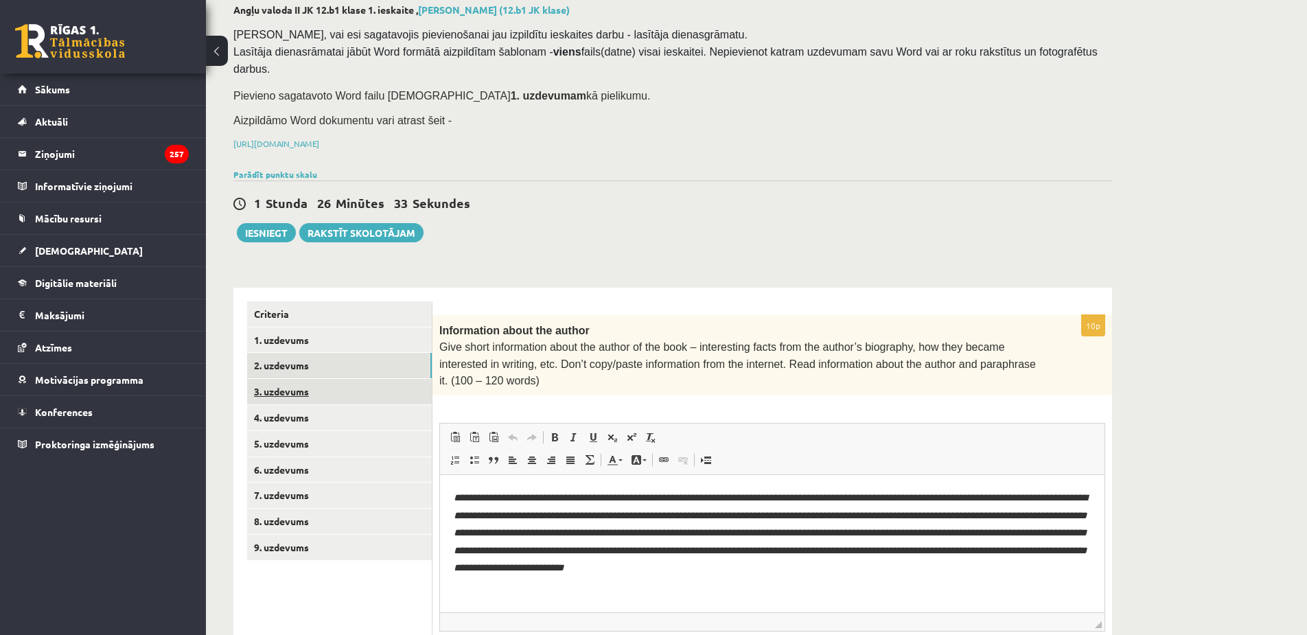
click at [325, 379] on link "3. uzdevums" at bounding box center [339, 391] width 185 height 25
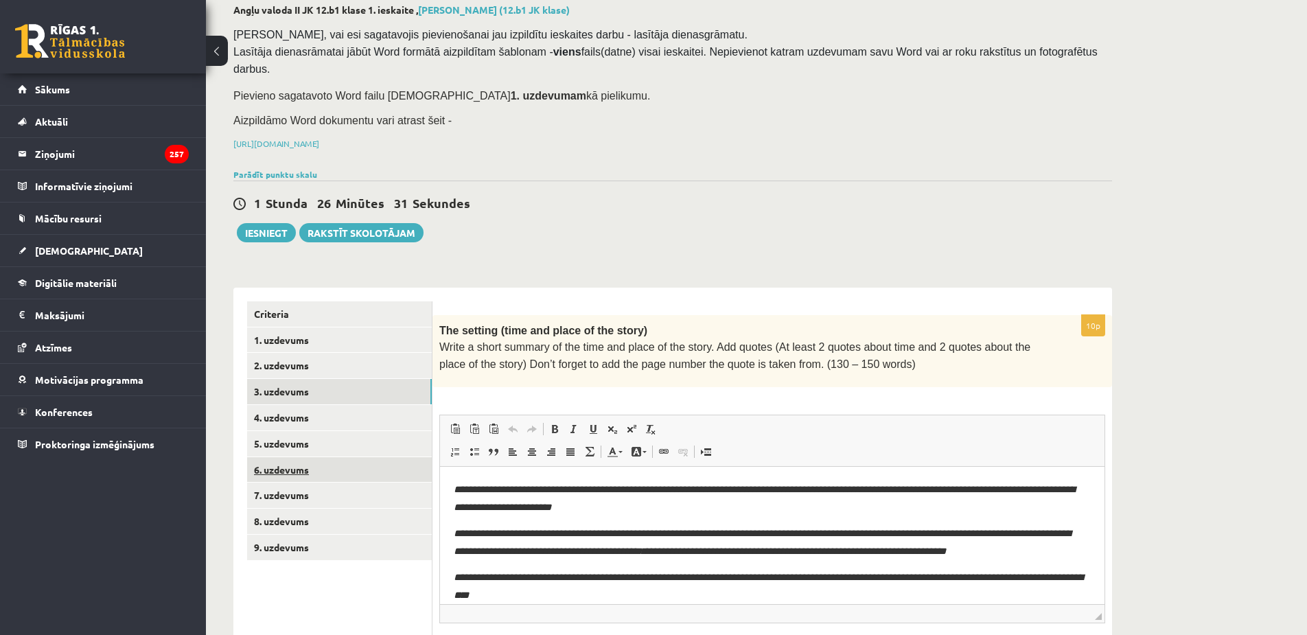
click at [325, 459] on link "6. uzdevums" at bounding box center [339, 469] width 185 height 25
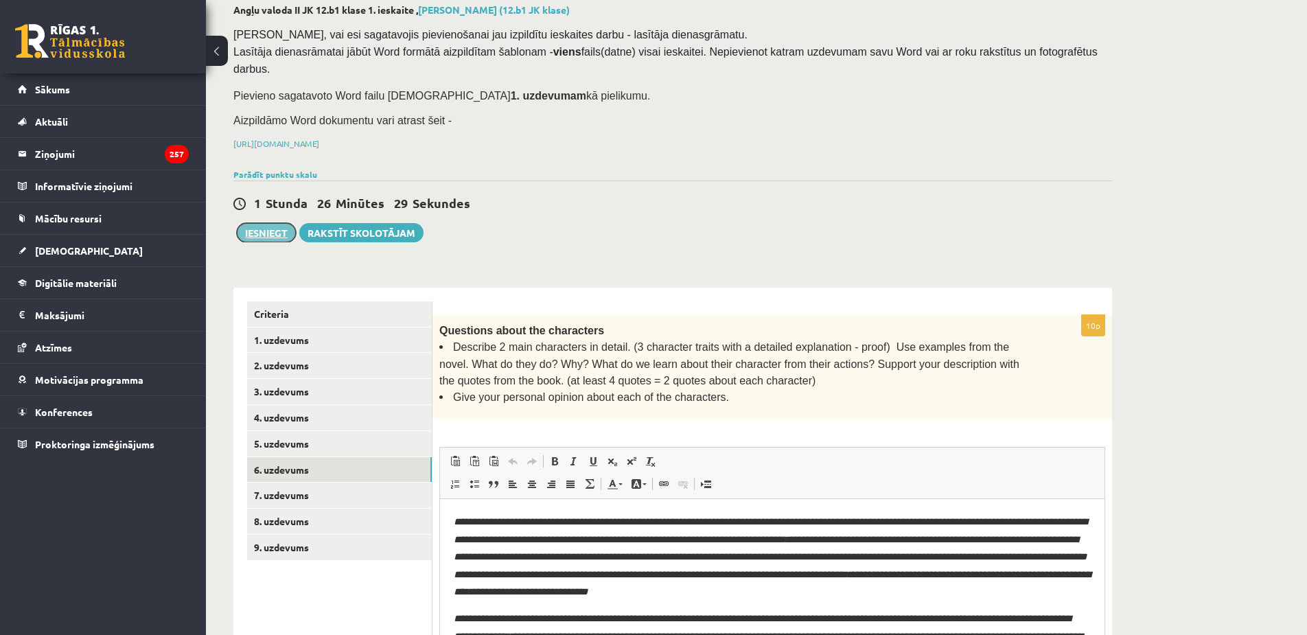
click at [272, 223] on button "Iesniegt" at bounding box center [266, 232] width 59 height 19
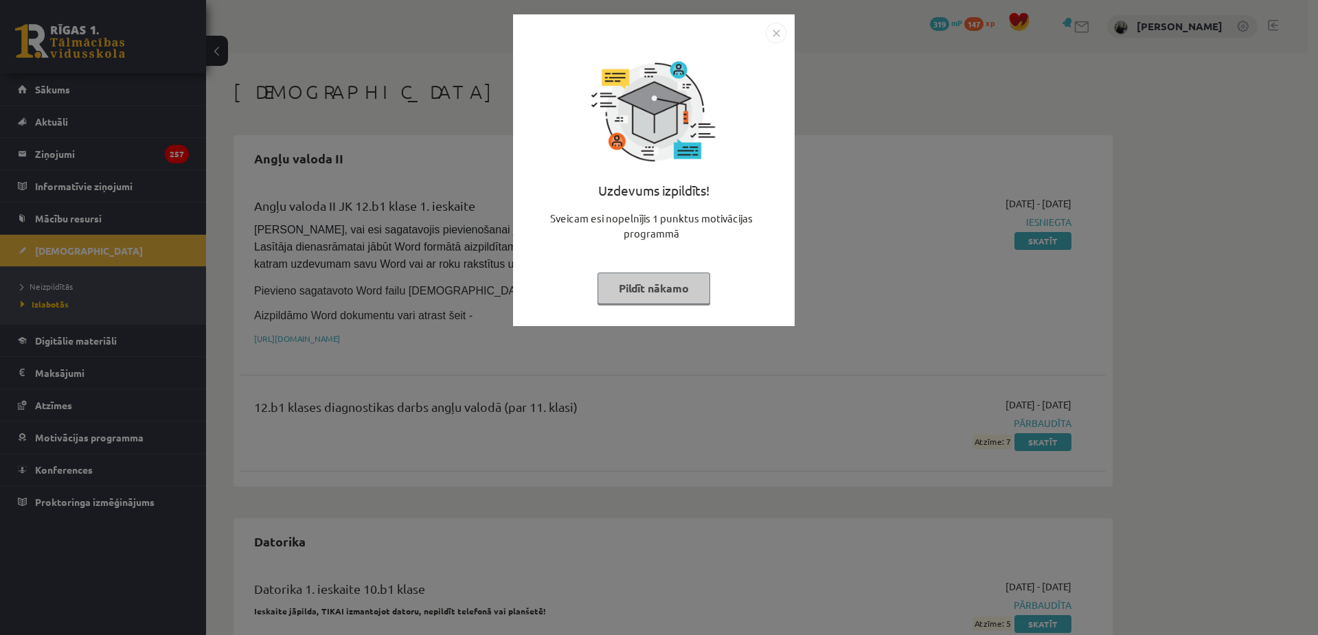
click at [774, 32] on img "Close" at bounding box center [776, 33] width 21 height 21
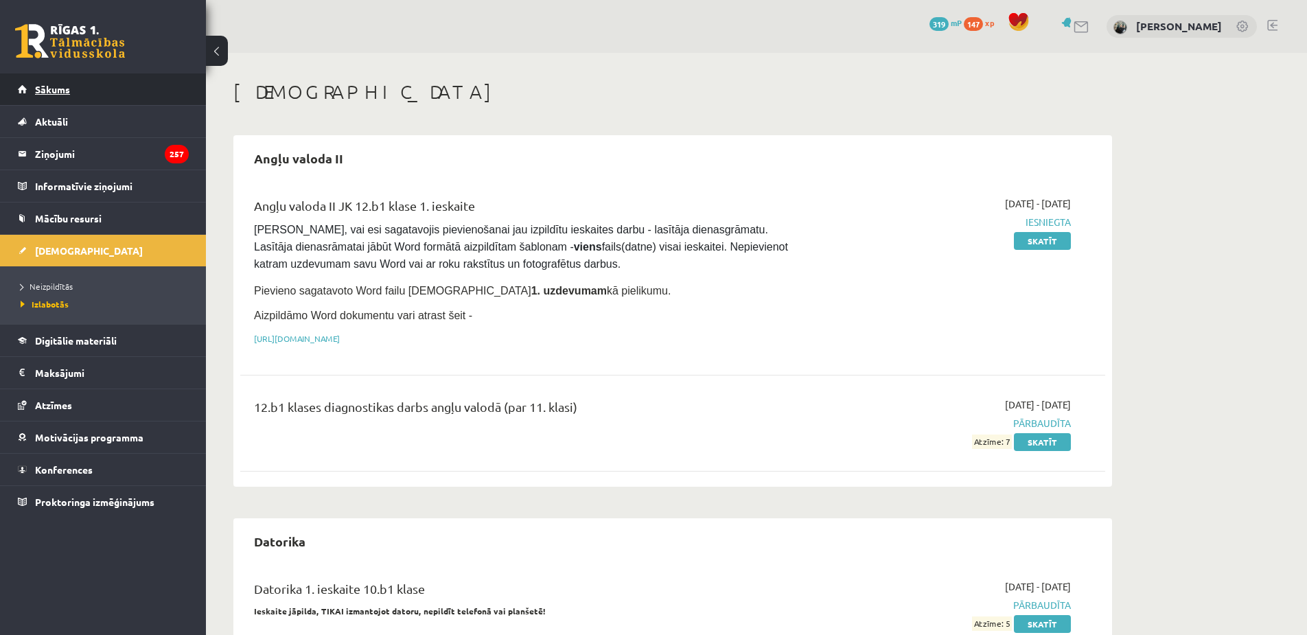
click at [100, 96] on link "Sākums" at bounding box center [103, 89] width 171 height 32
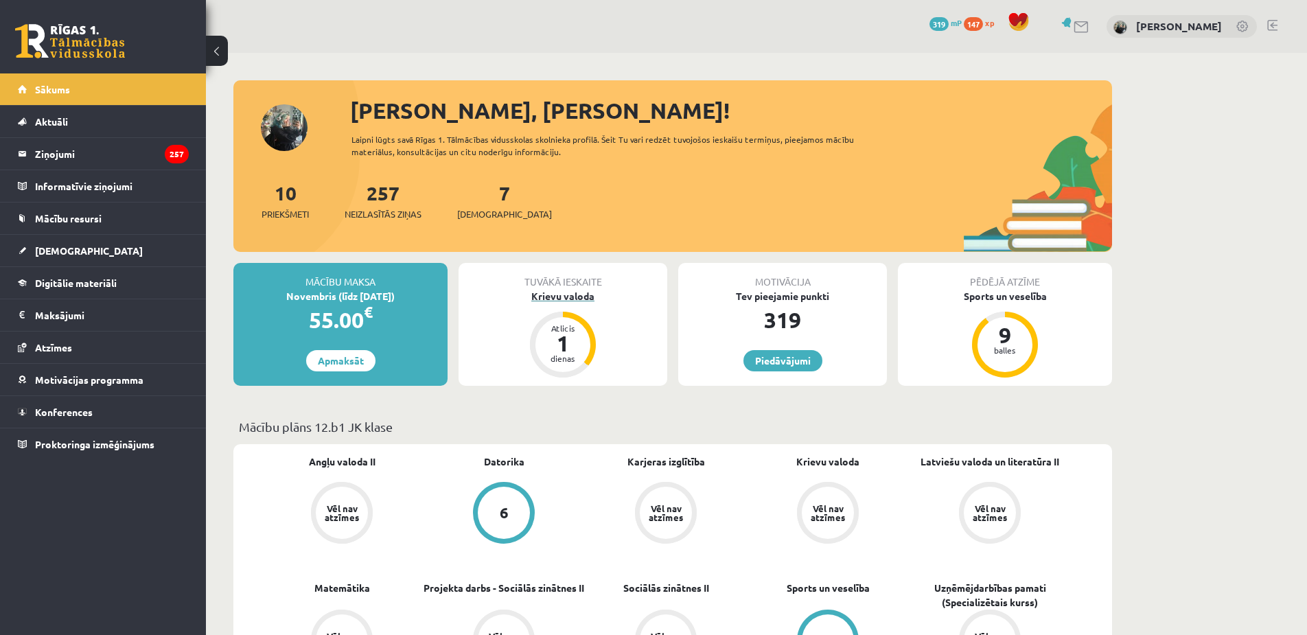
click at [565, 301] on div "Krievu valoda" at bounding box center [563, 296] width 209 height 14
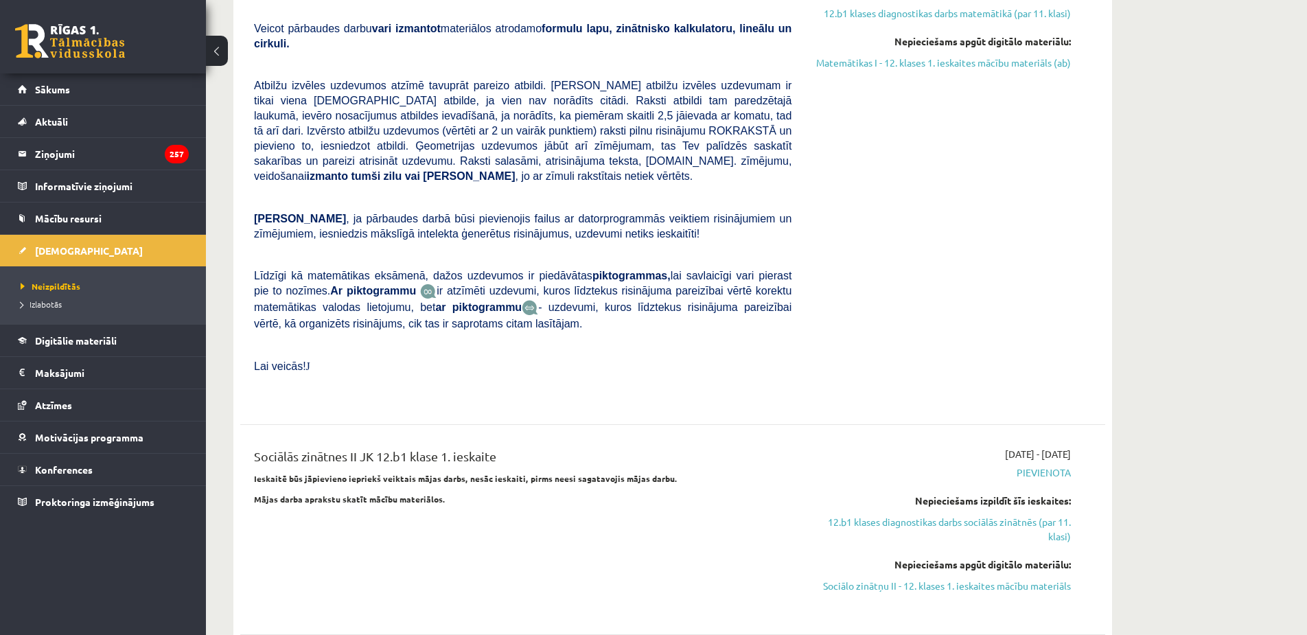
scroll to position [1030, 0]
